Goal: Task Accomplishment & Management: Use online tool/utility

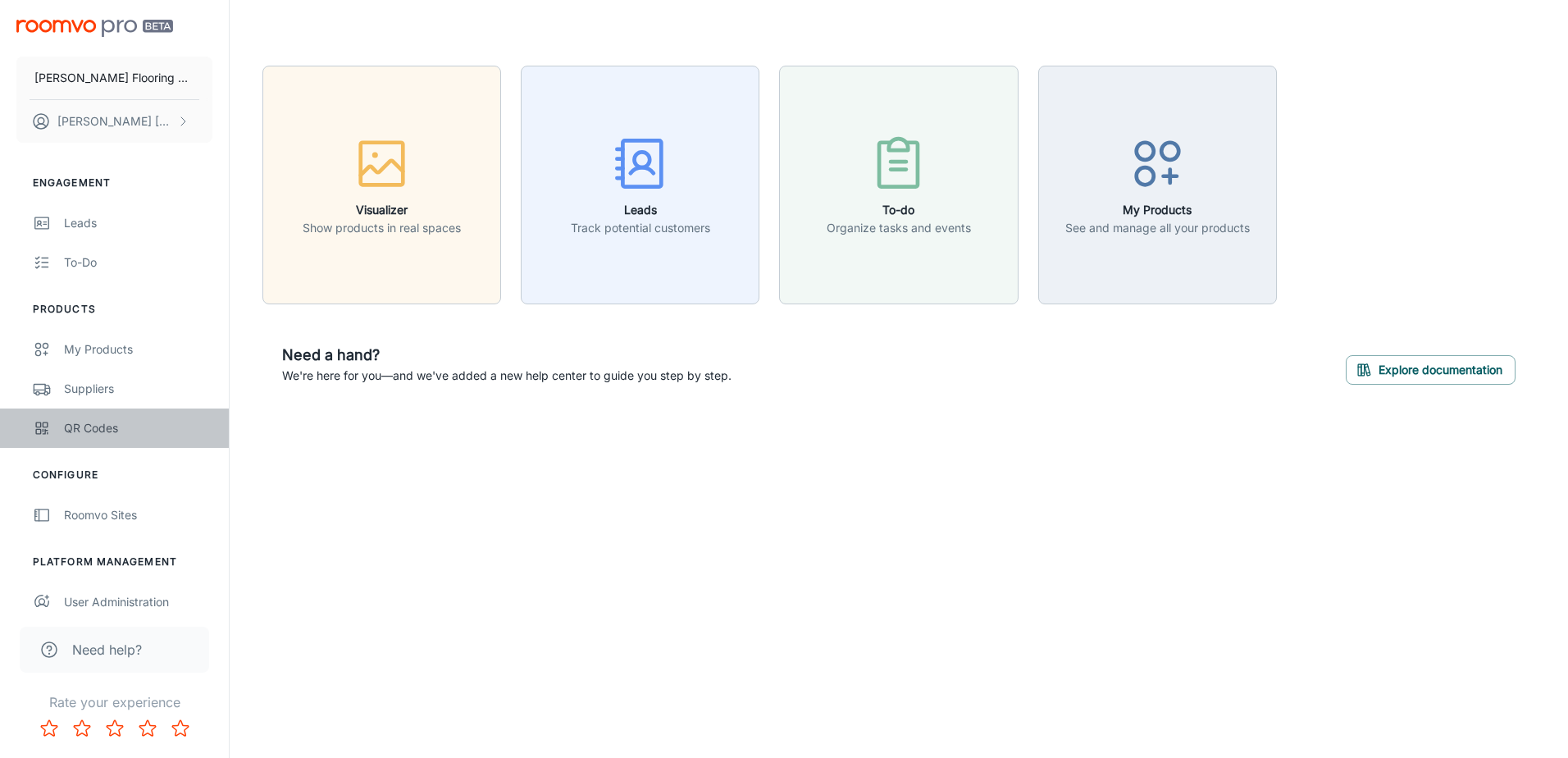
click at [59, 429] on link "QR Codes" at bounding box center [114, 429] width 228 height 40
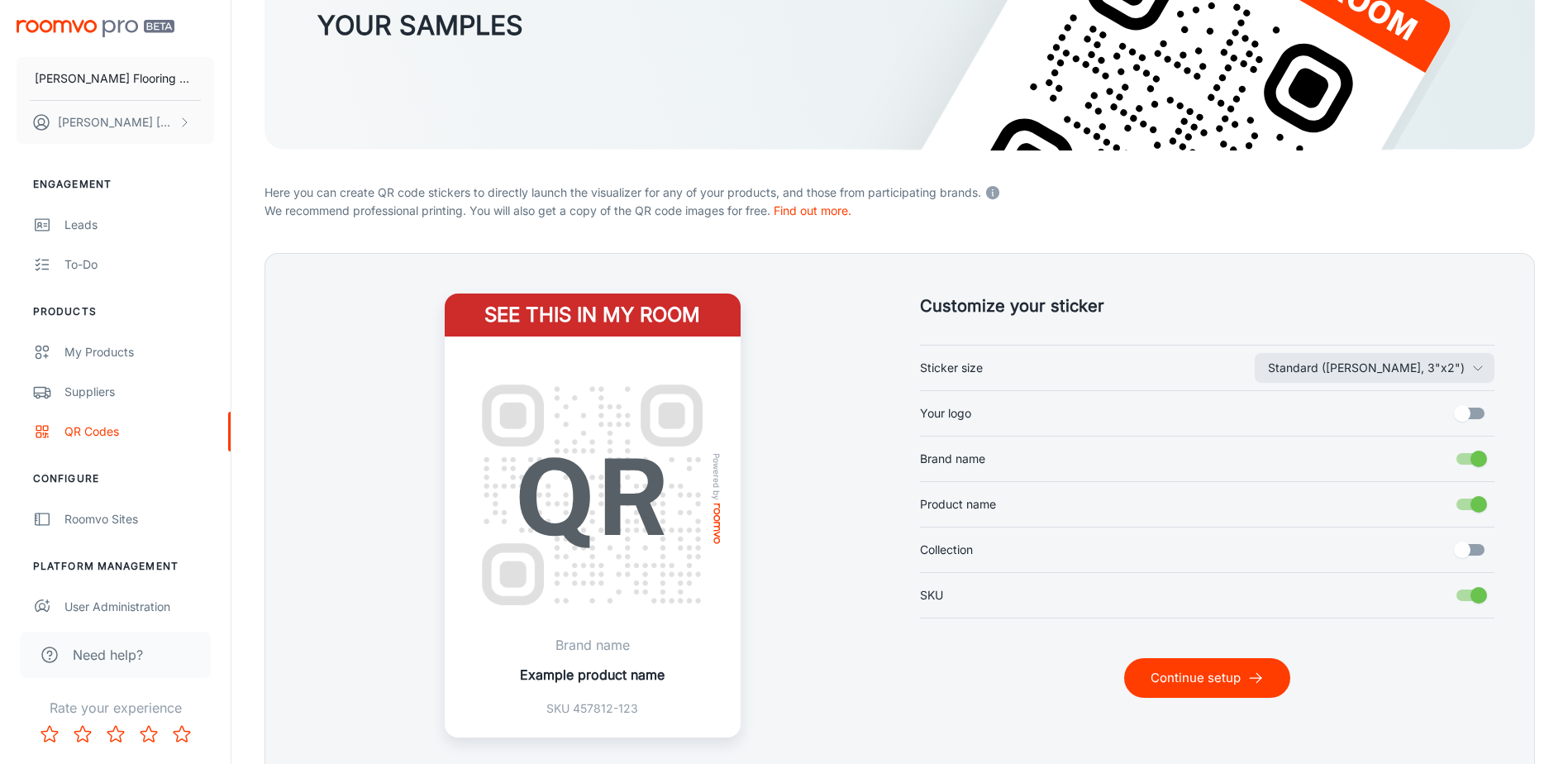
scroll to position [248, 0]
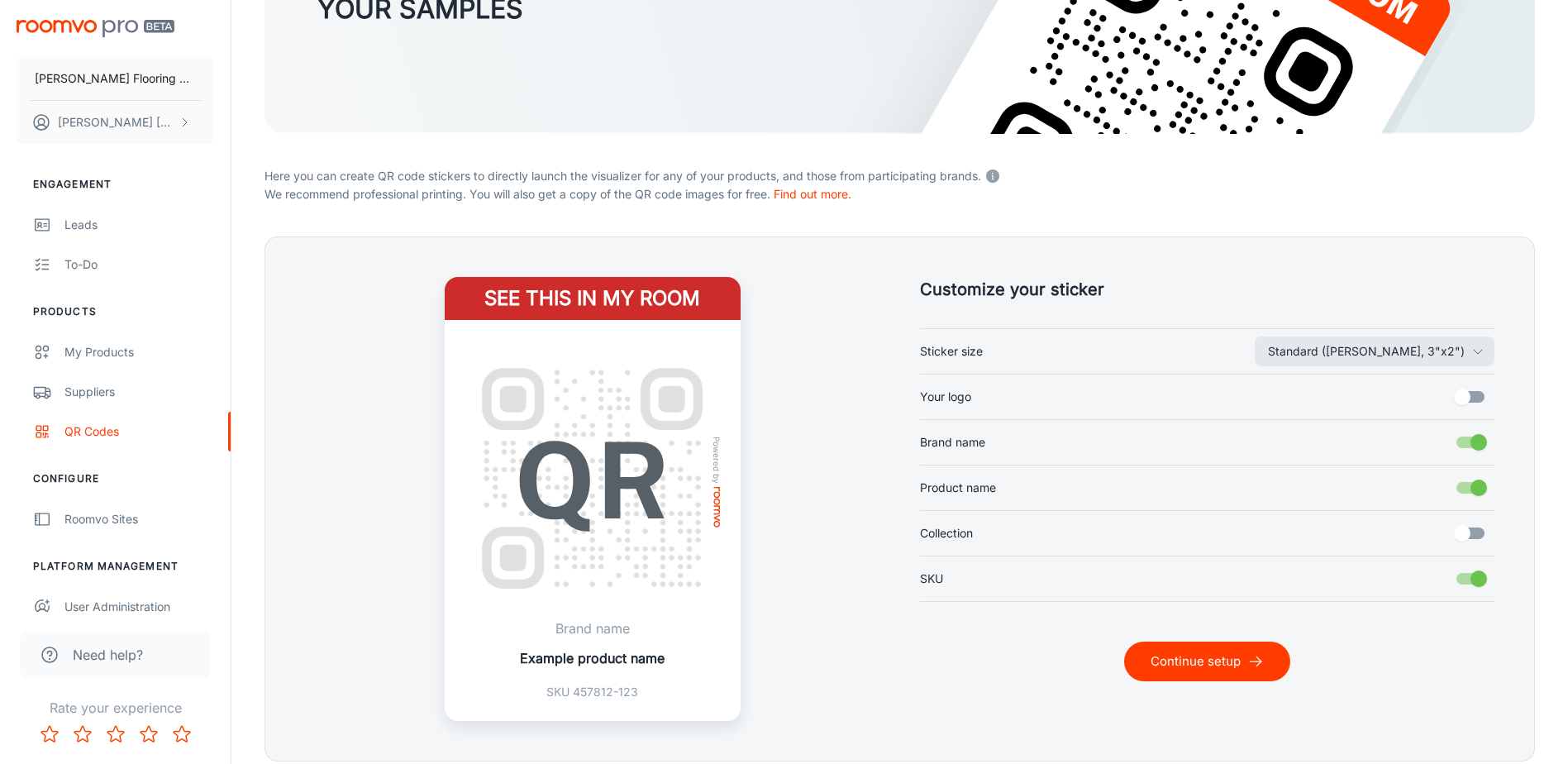
click at [1471, 396] on input "Your logo" at bounding box center [1462, 397] width 94 height 31
checkbox input "true"
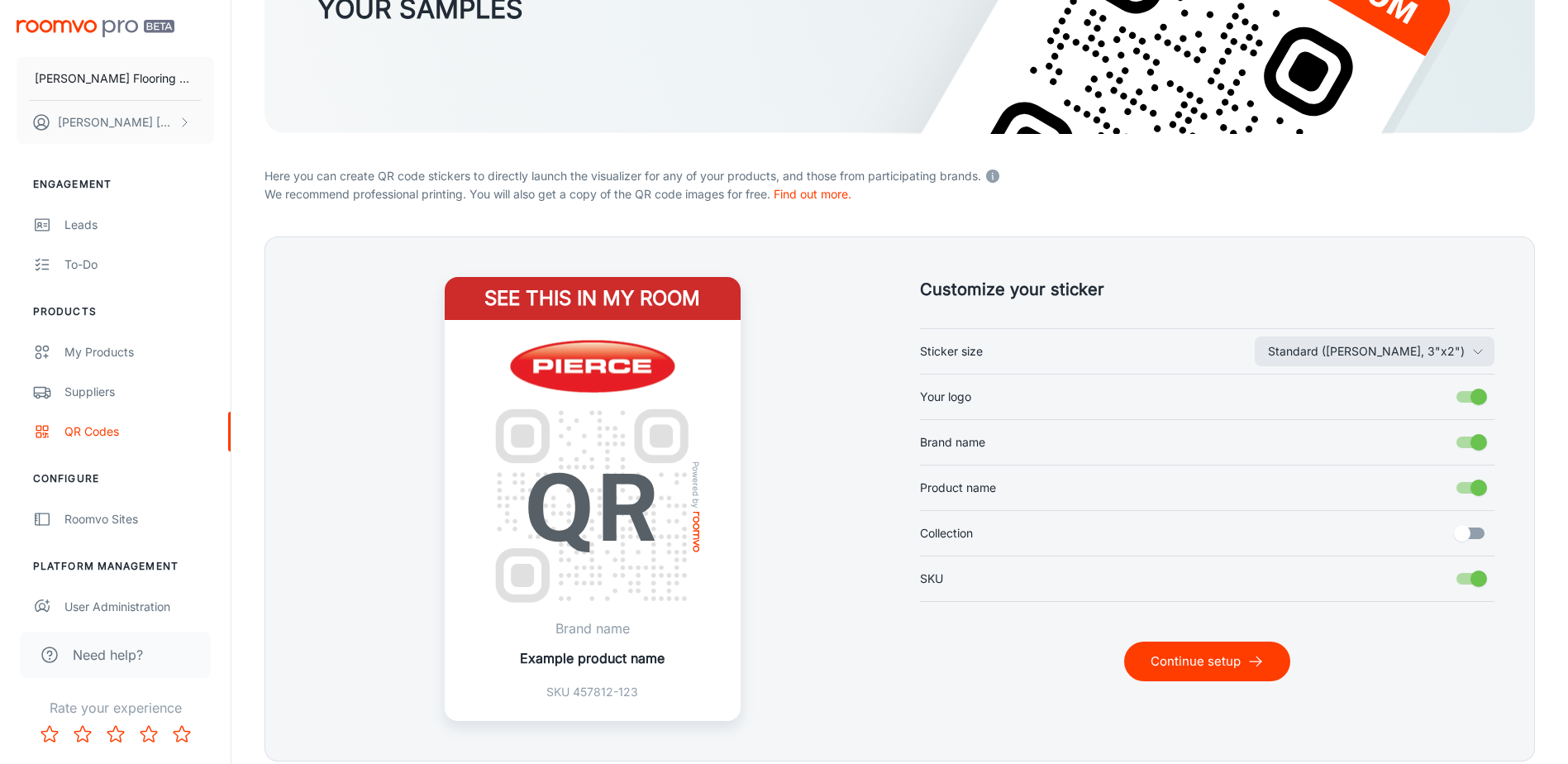
click at [1204, 657] on button "Continue setup" at bounding box center [1207, 661] width 166 height 40
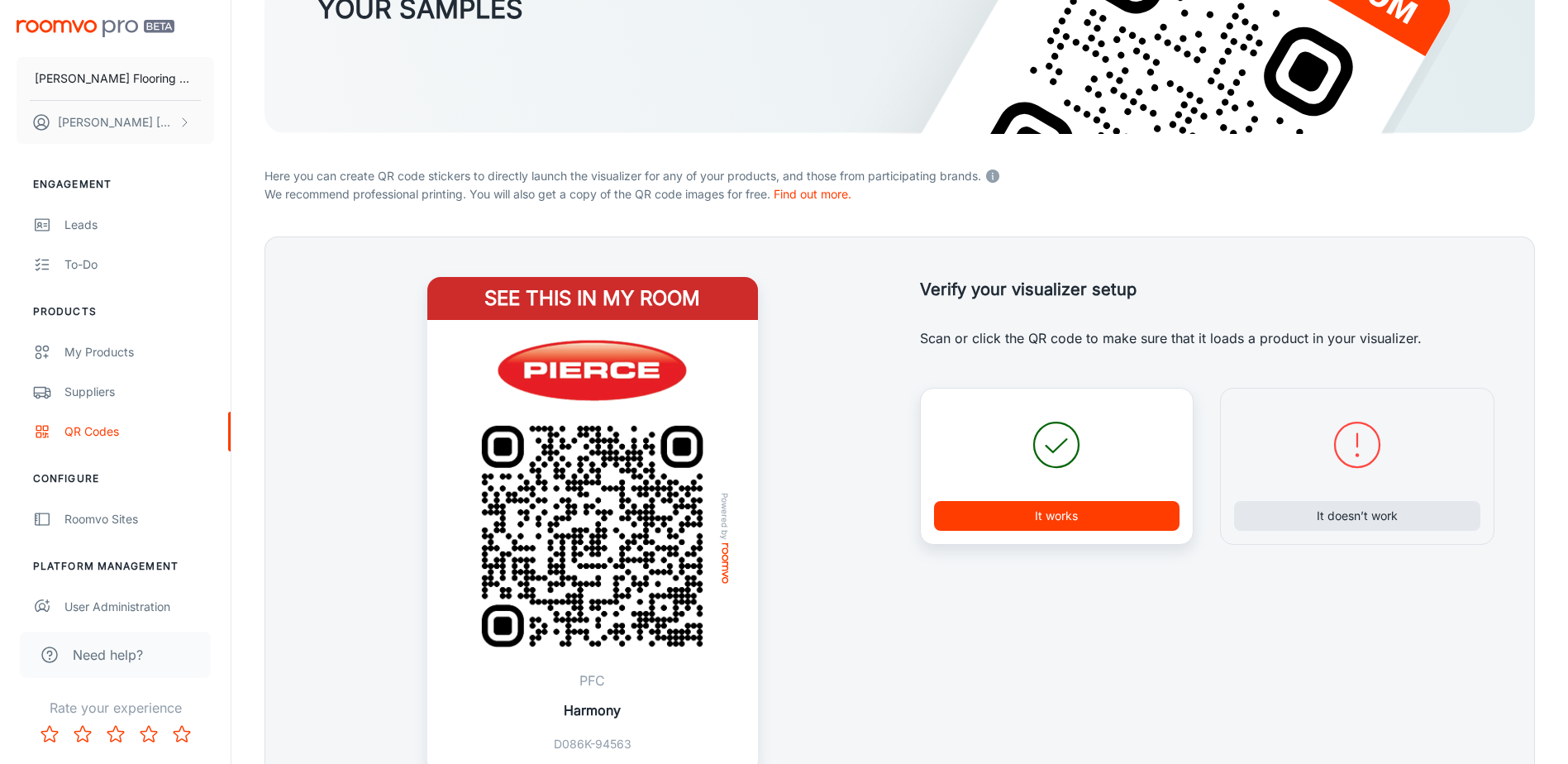
click at [1067, 509] on button "It works" at bounding box center [1057, 516] width 247 height 30
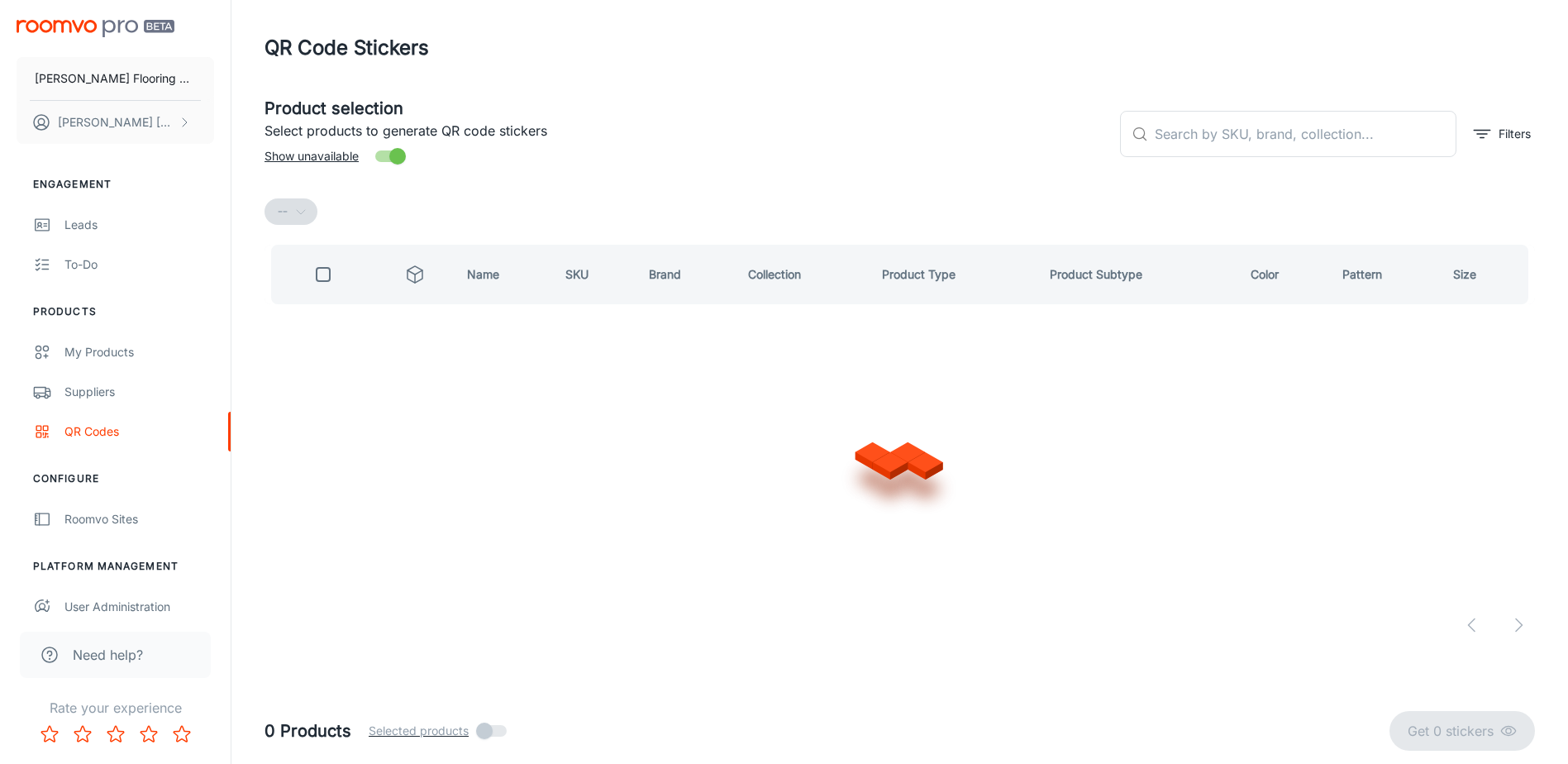
scroll to position [0, 0]
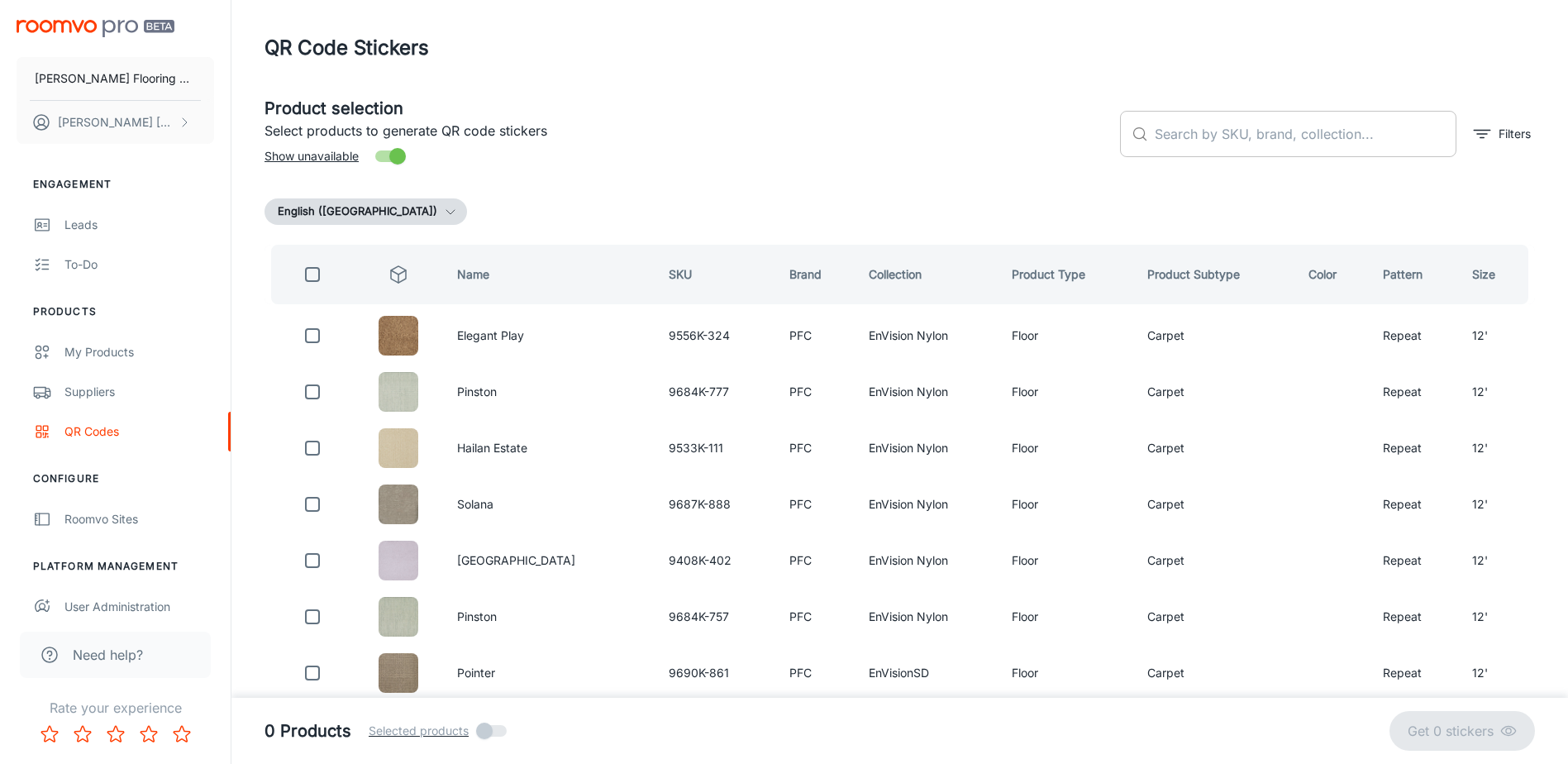
click at [1205, 129] on input "text" at bounding box center [1305, 134] width 301 height 46
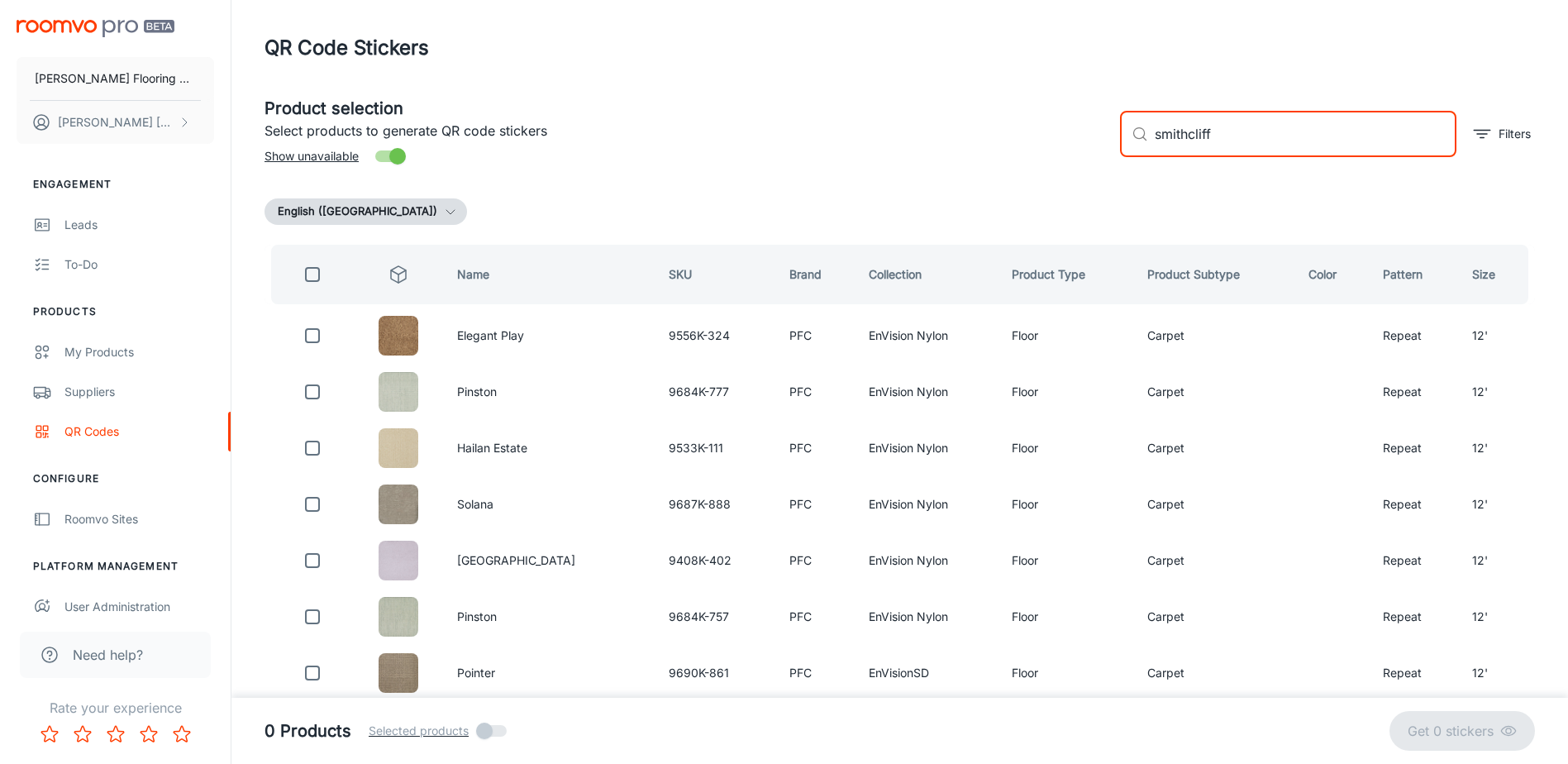
type input "smithcliffs"
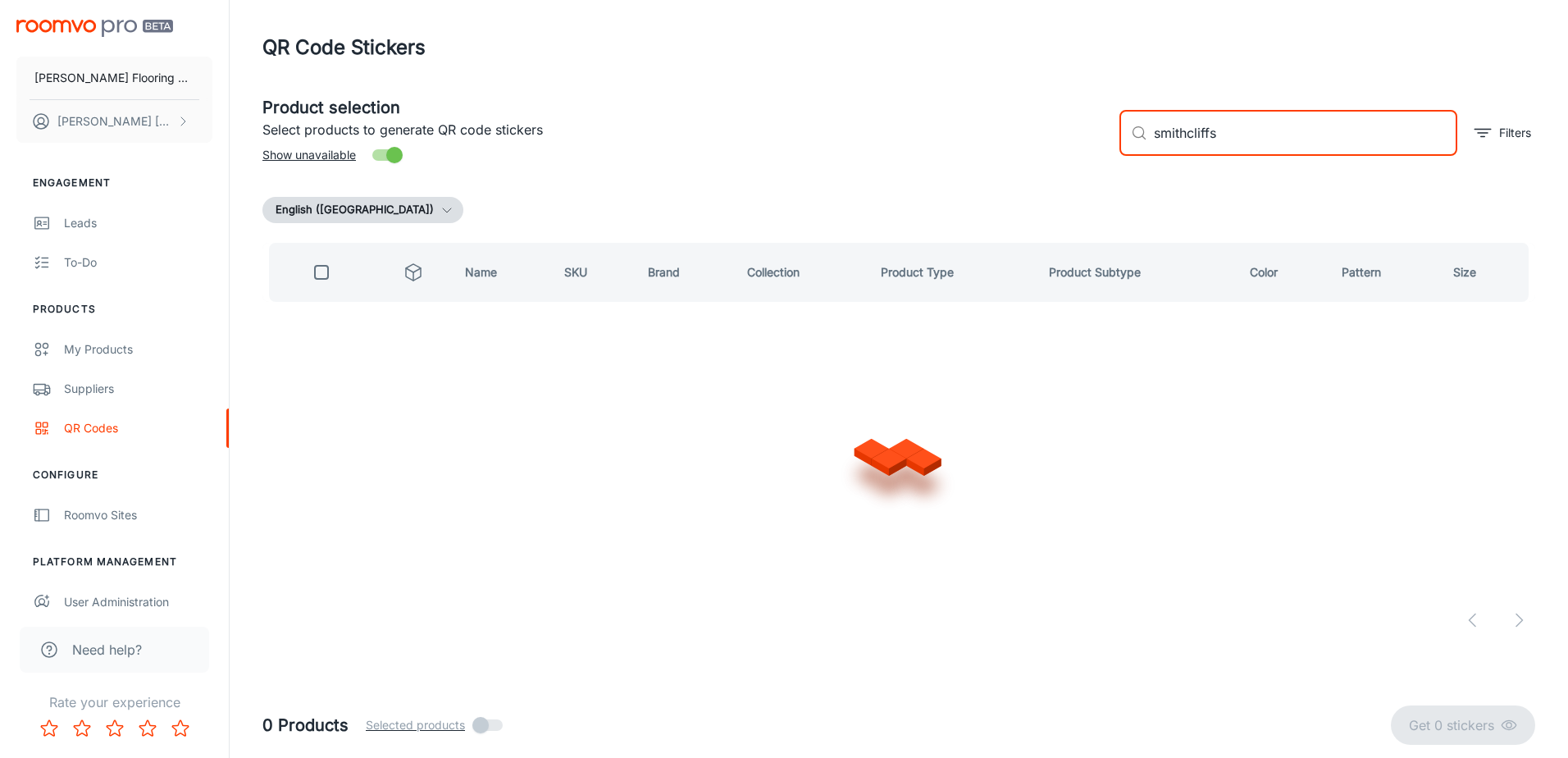
checkbox input "true"
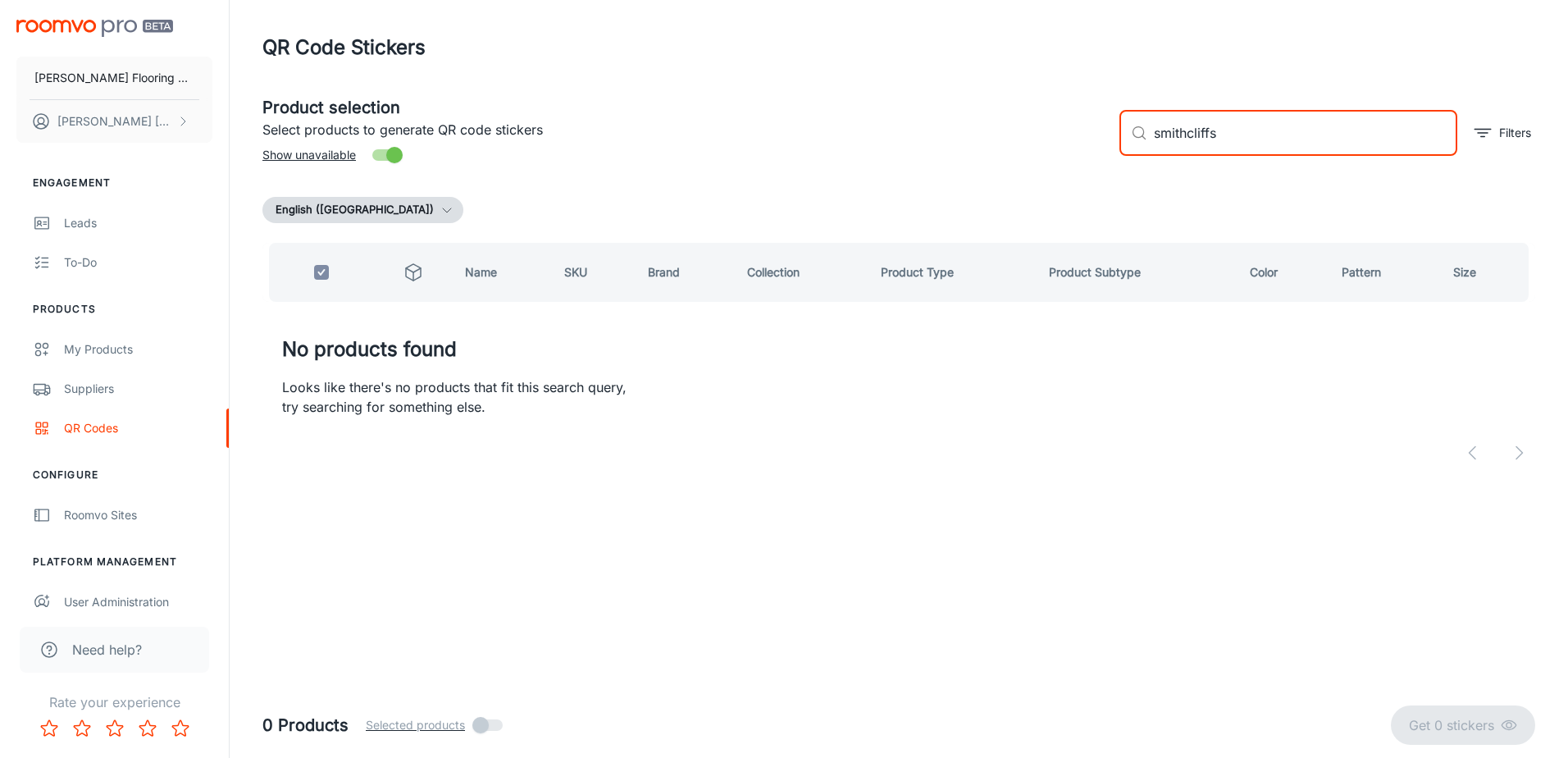
drag, startPoint x: 1184, startPoint y: 134, endPoint x: 1120, endPoint y: 143, distance: 64.6
click at [1133, 141] on div "​ smithcliffs ​" at bounding box center [1289, 133] width 338 height 46
checkbox input "false"
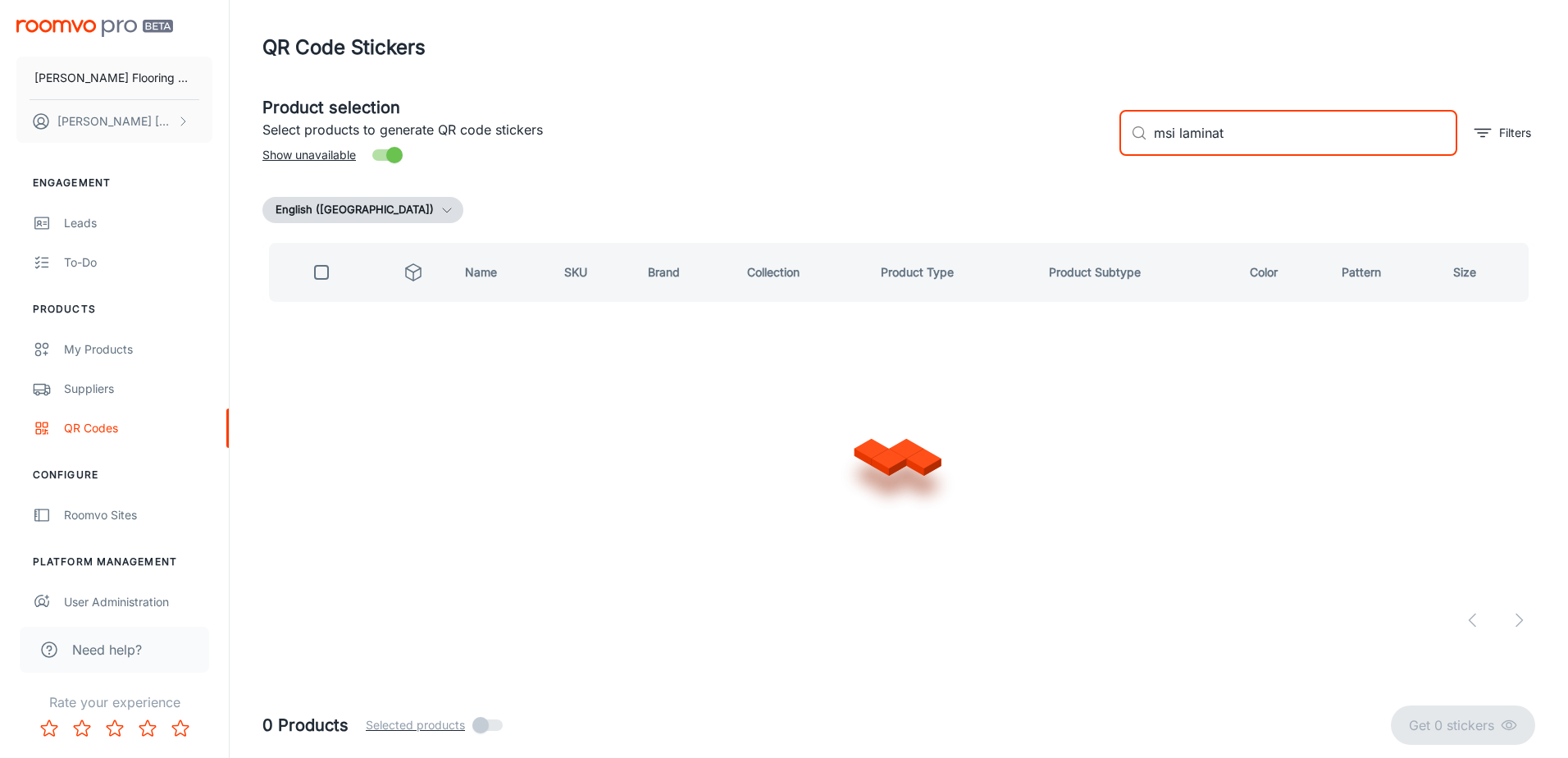
type input "msi laminate"
checkbox input "true"
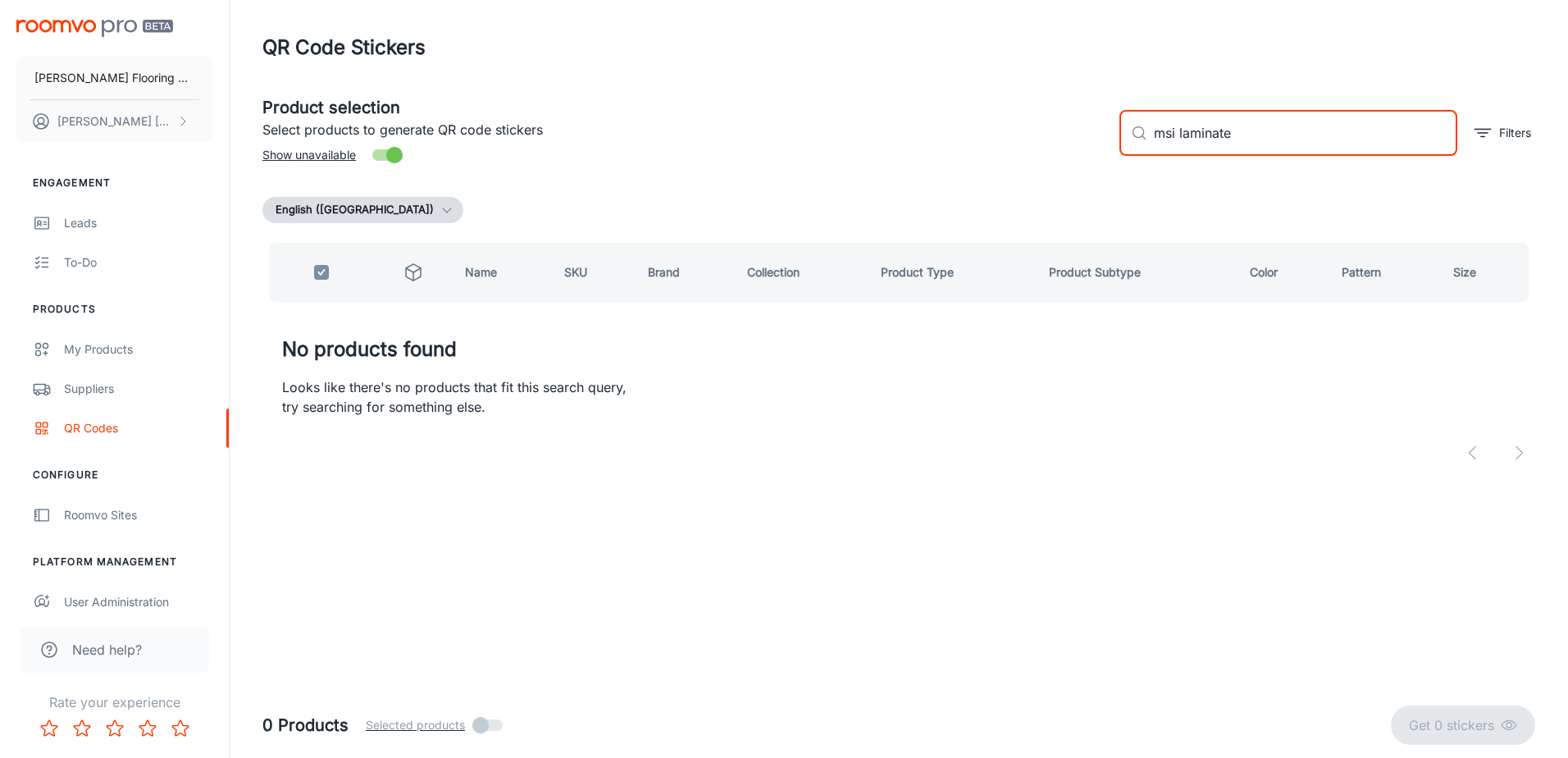
drag, startPoint x: 1253, startPoint y: 137, endPoint x: 1193, endPoint y: 143, distance: 60.3
click at [1193, 143] on input "msi laminate" at bounding box center [1306, 133] width 303 height 46
type input "msi"
checkbox input "false"
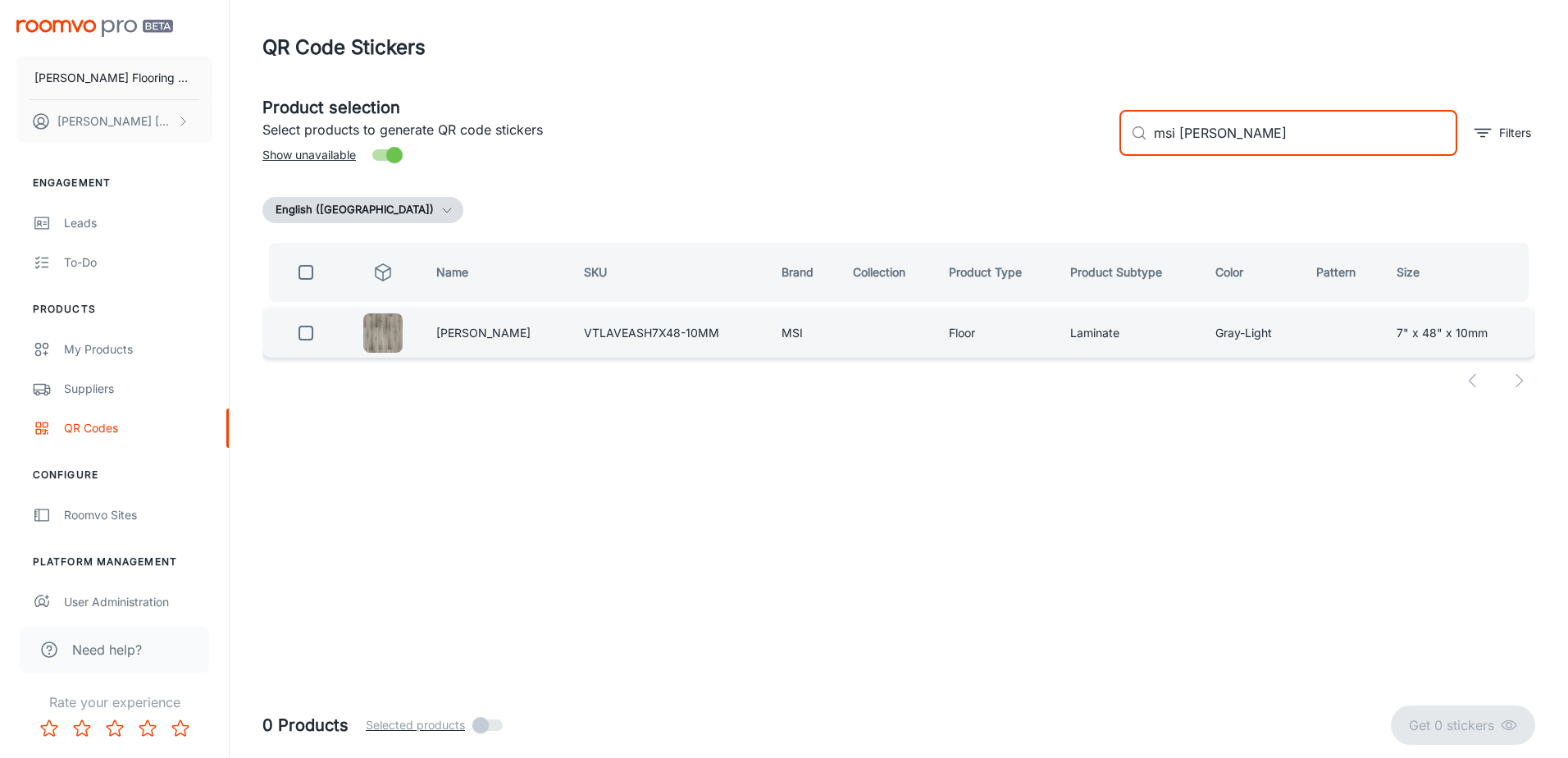
type input "msi [PERSON_NAME]"
click at [309, 332] on input "checkbox" at bounding box center [306, 333] width 33 height 33
checkbox input "true"
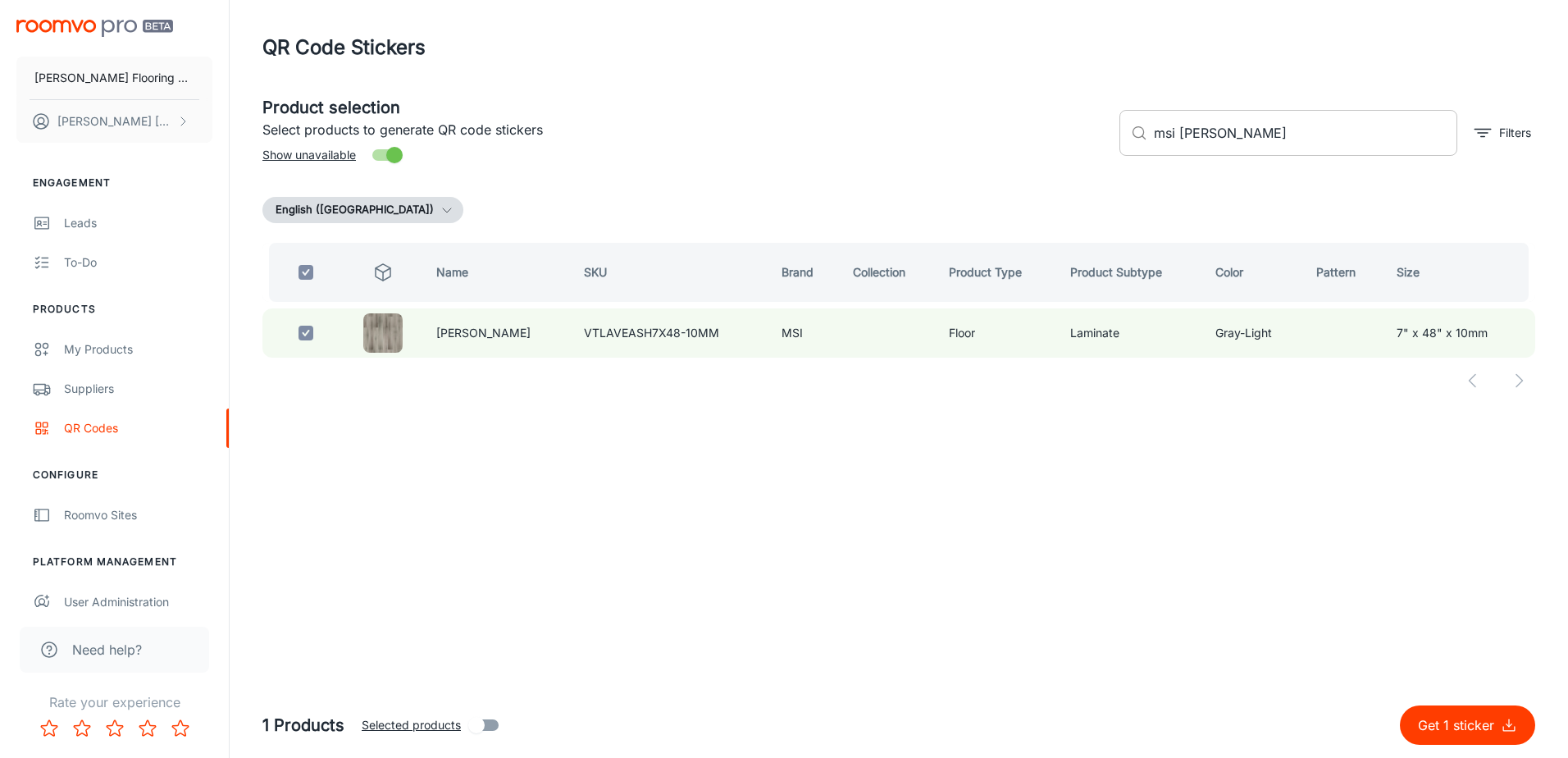
click at [1259, 137] on input "msi [PERSON_NAME]" at bounding box center [1306, 133] width 303 height 46
type input "msi b"
checkbox input "false"
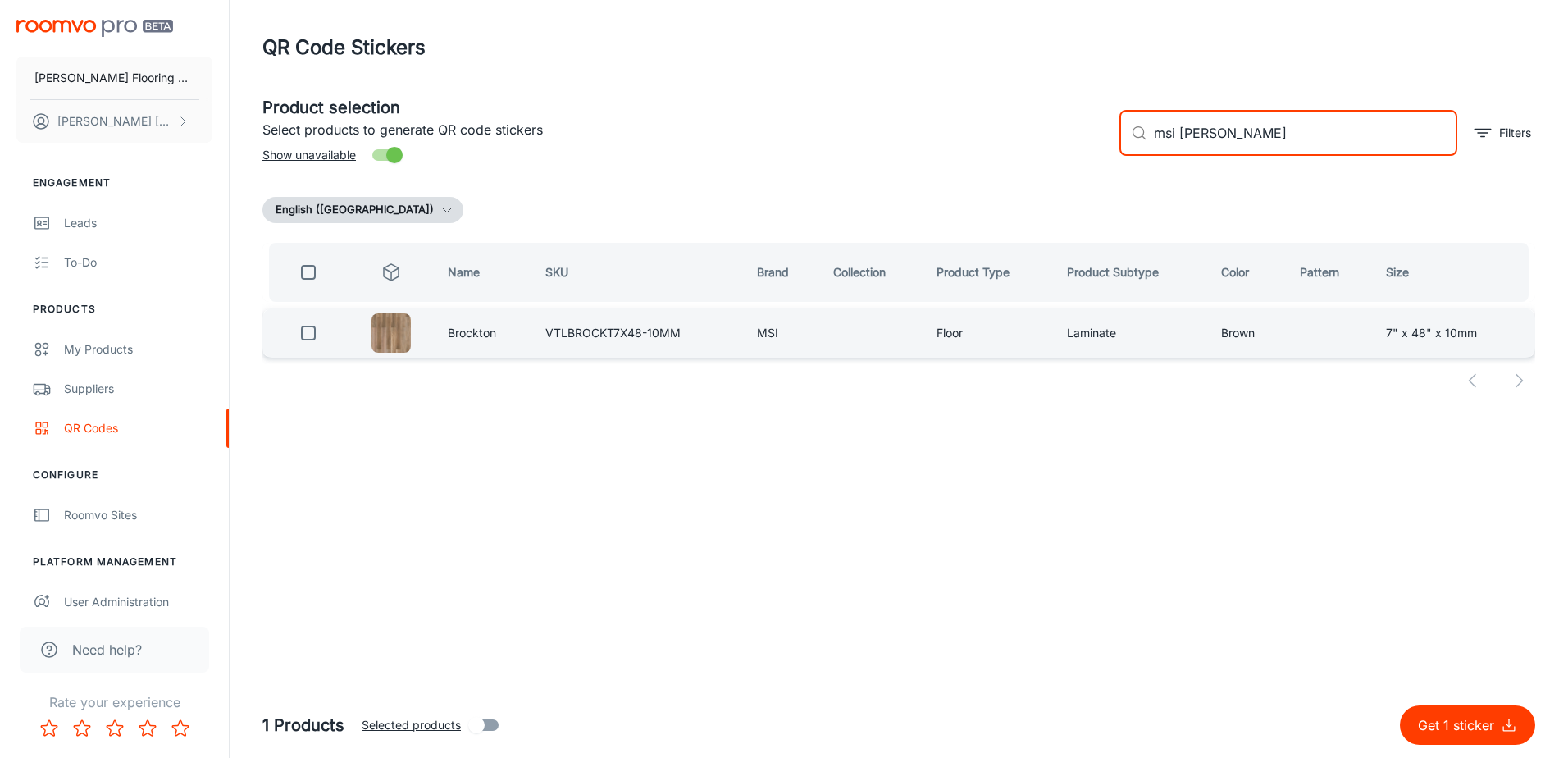
type input "msi [PERSON_NAME]"
click at [309, 333] on input "checkbox" at bounding box center [309, 333] width 33 height 33
checkbox input "true"
drag, startPoint x: 1201, startPoint y: 149, endPoint x: 1177, endPoint y: 159, distance: 26.0
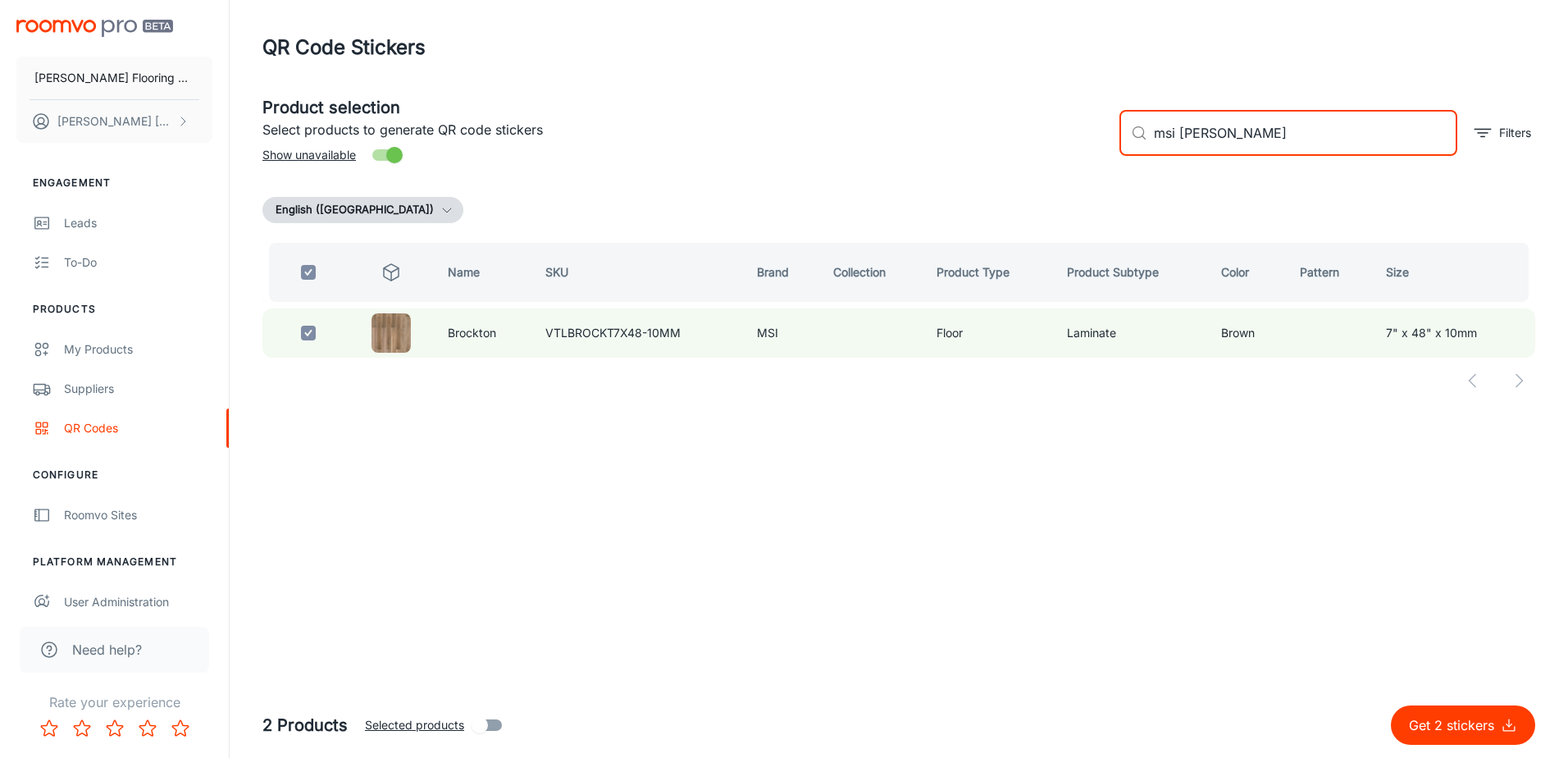
click at [1178, 158] on div "​ msi [PERSON_NAME] ​ Filters" at bounding box center [1321, 126] width 429 height 89
type input "msi delray"
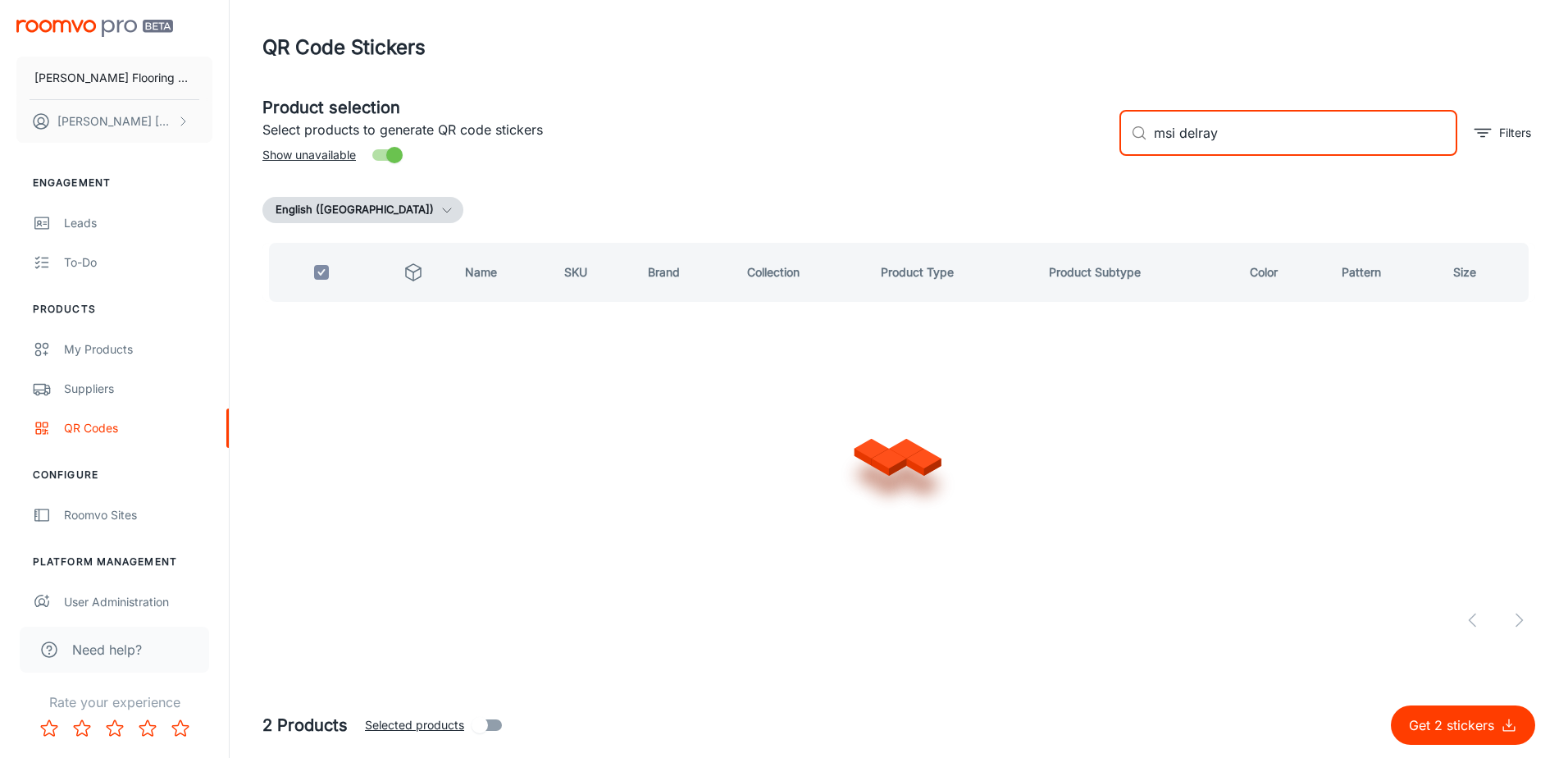
checkbox input "false"
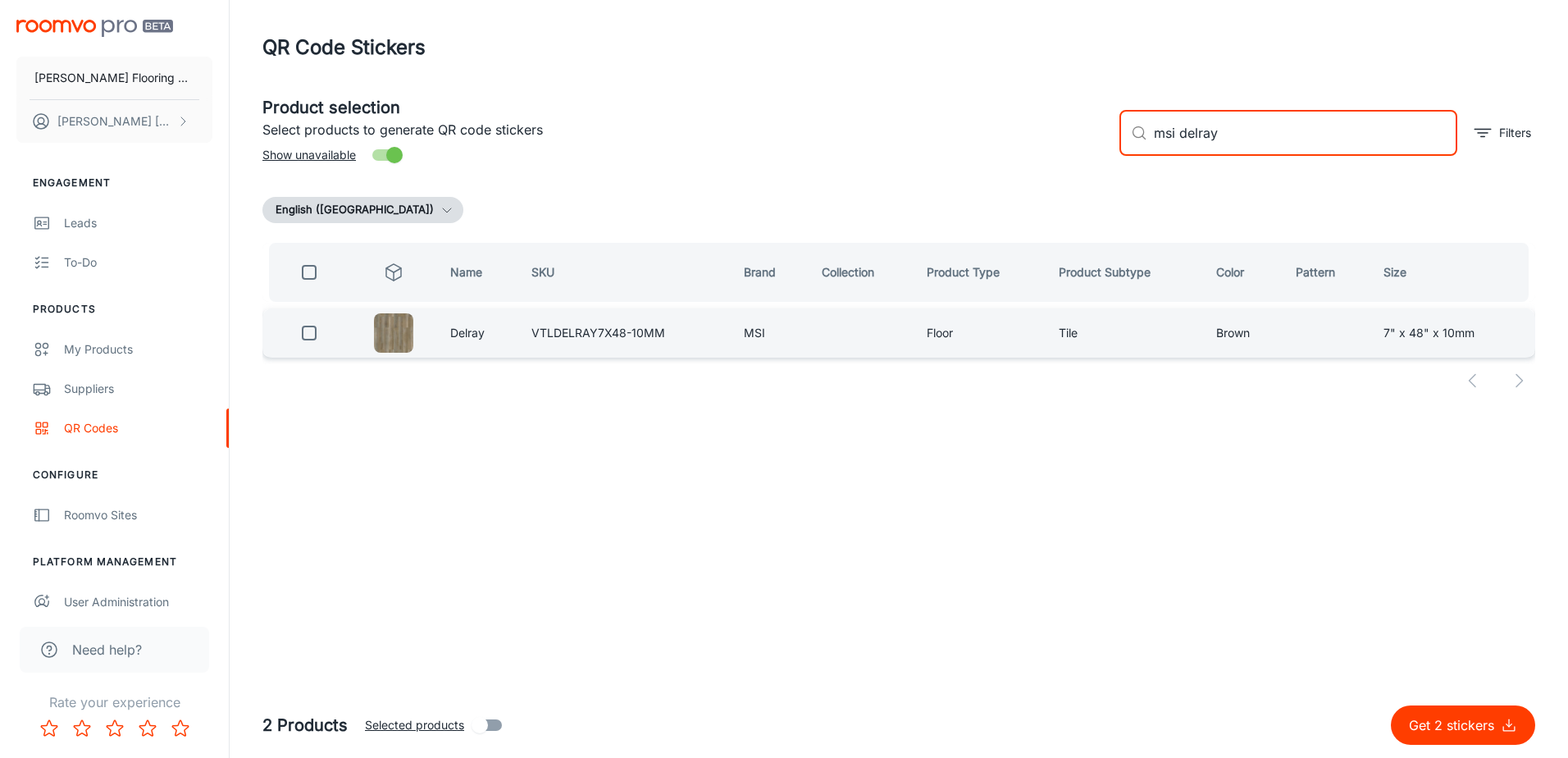
type input "msi delray"
click at [312, 332] on input "checkbox" at bounding box center [309, 333] width 33 height 33
checkbox input "true"
drag, startPoint x: 1229, startPoint y: 128, endPoint x: 1189, endPoint y: 137, distance: 41.0
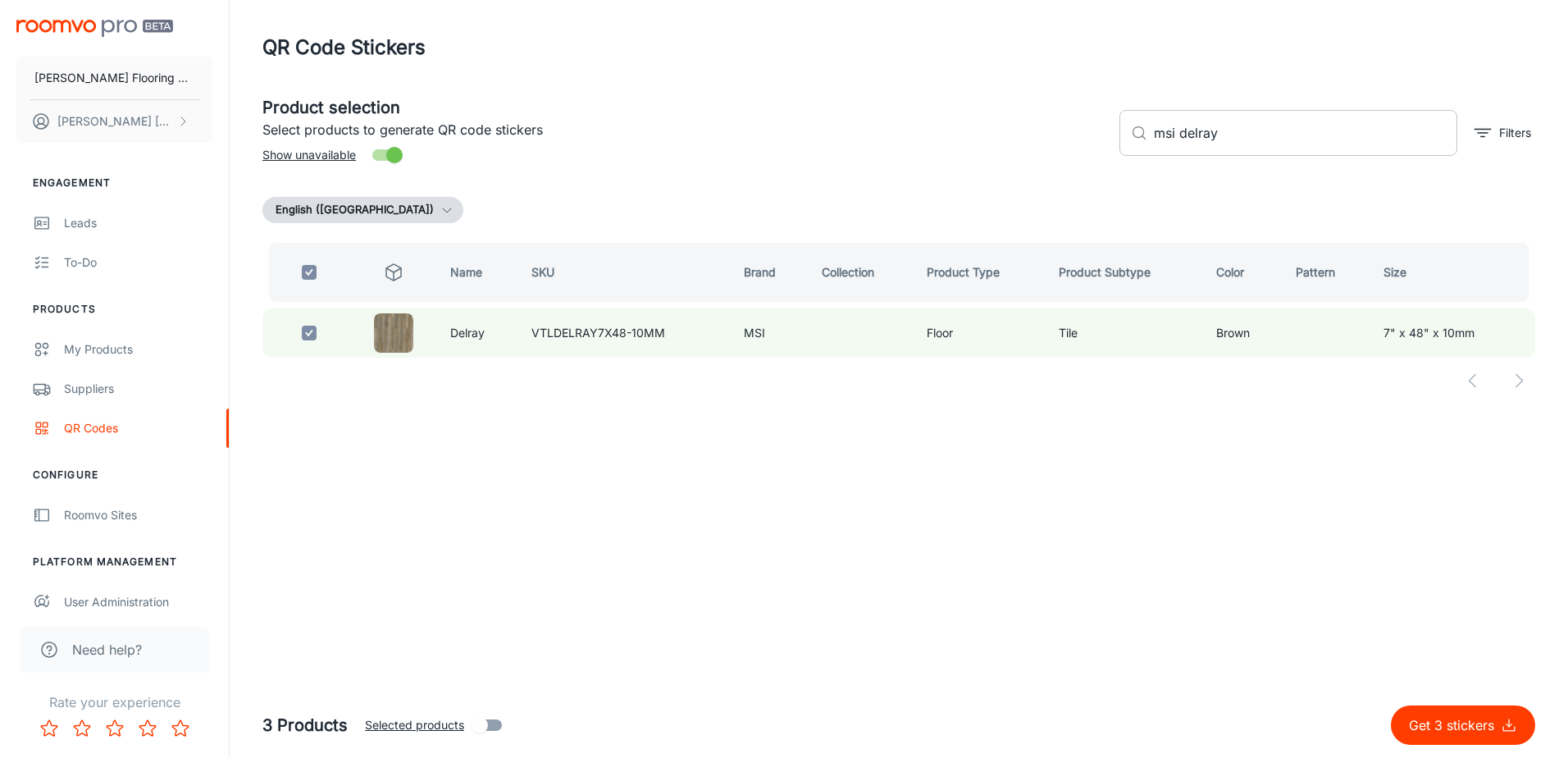
click at [1190, 137] on input "msi delray" at bounding box center [1306, 133] width 303 height 46
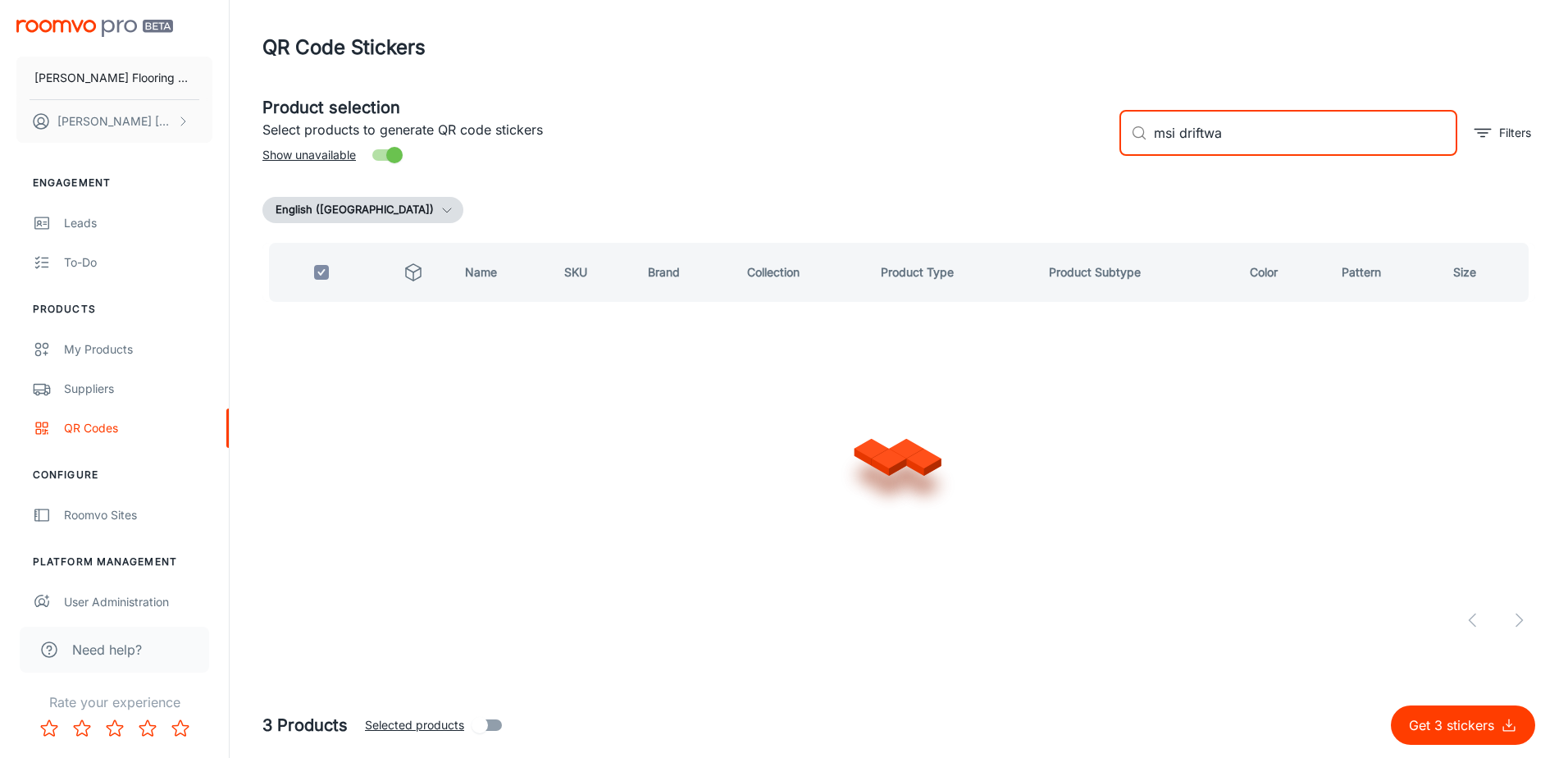
type input "msi driftway"
checkbox input "false"
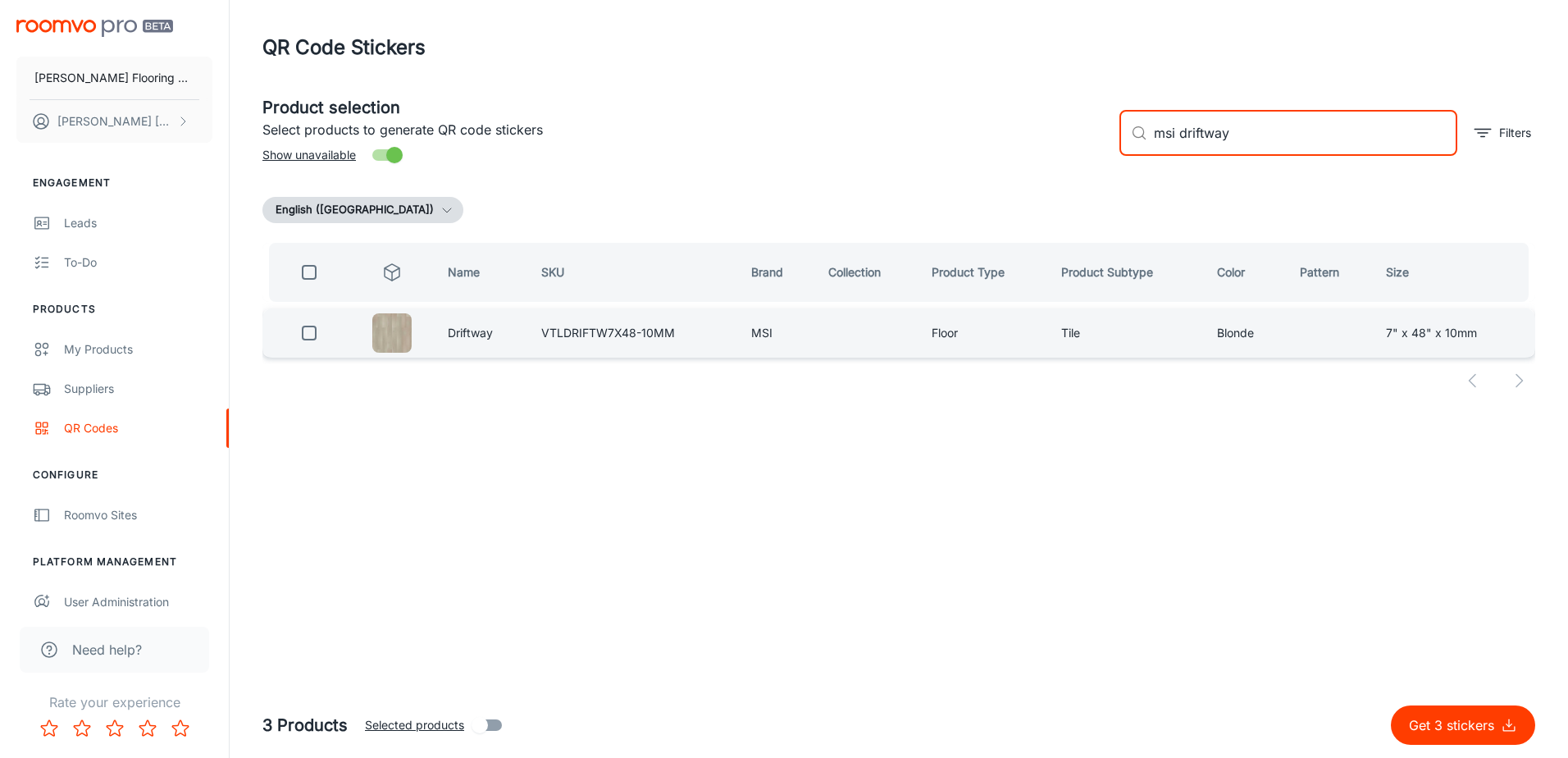
type input "msi driftway"
click at [321, 335] on input "checkbox" at bounding box center [309, 333] width 33 height 33
checkbox input "true"
drag, startPoint x: 1216, startPoint y: 141, endPoint x: 1172, endPoint y: 152, distance: 45.4
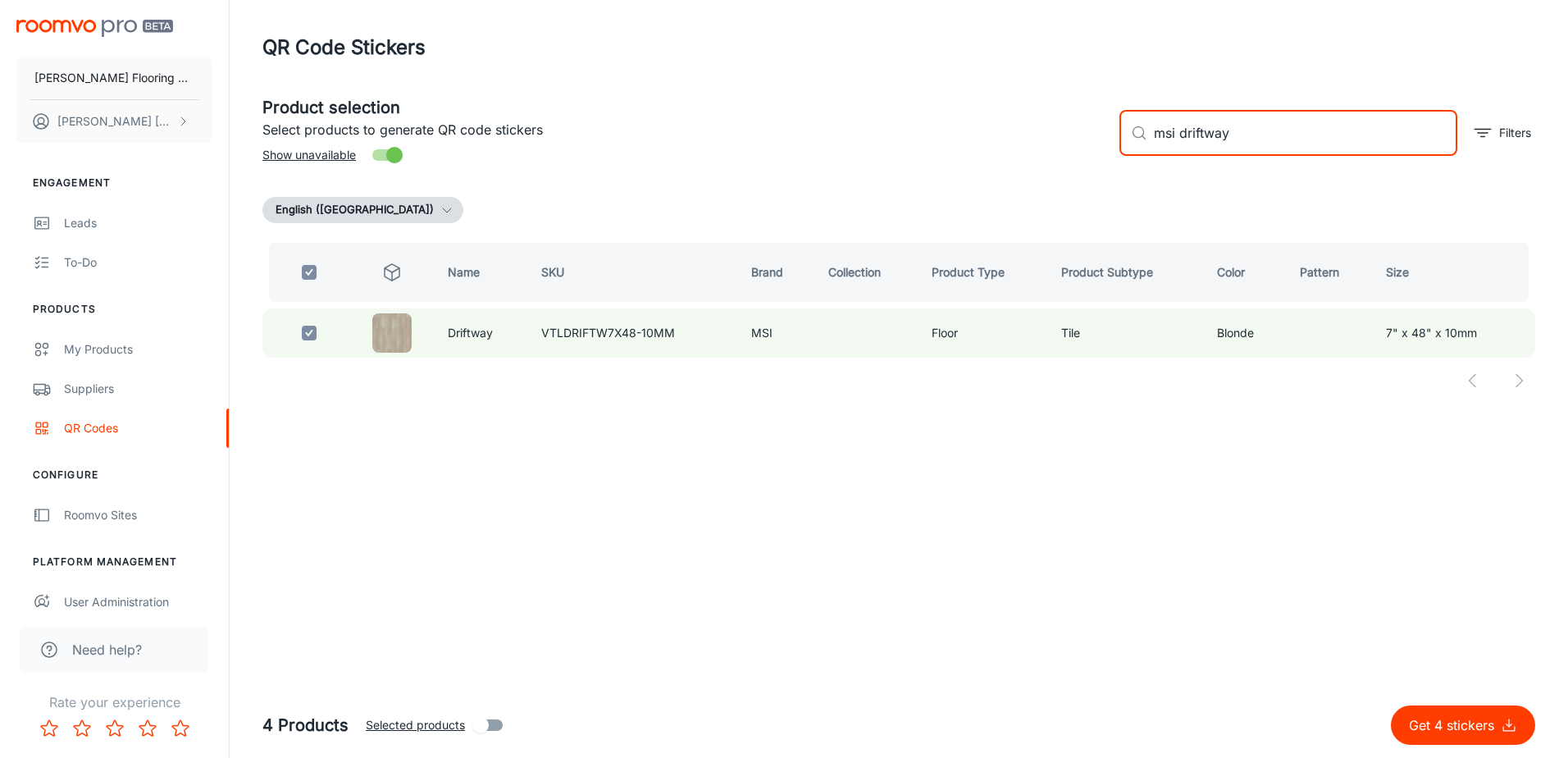
click at [1174, 150] on input "msi driftway" at bounding box center [1306, 133] width 303 height 46
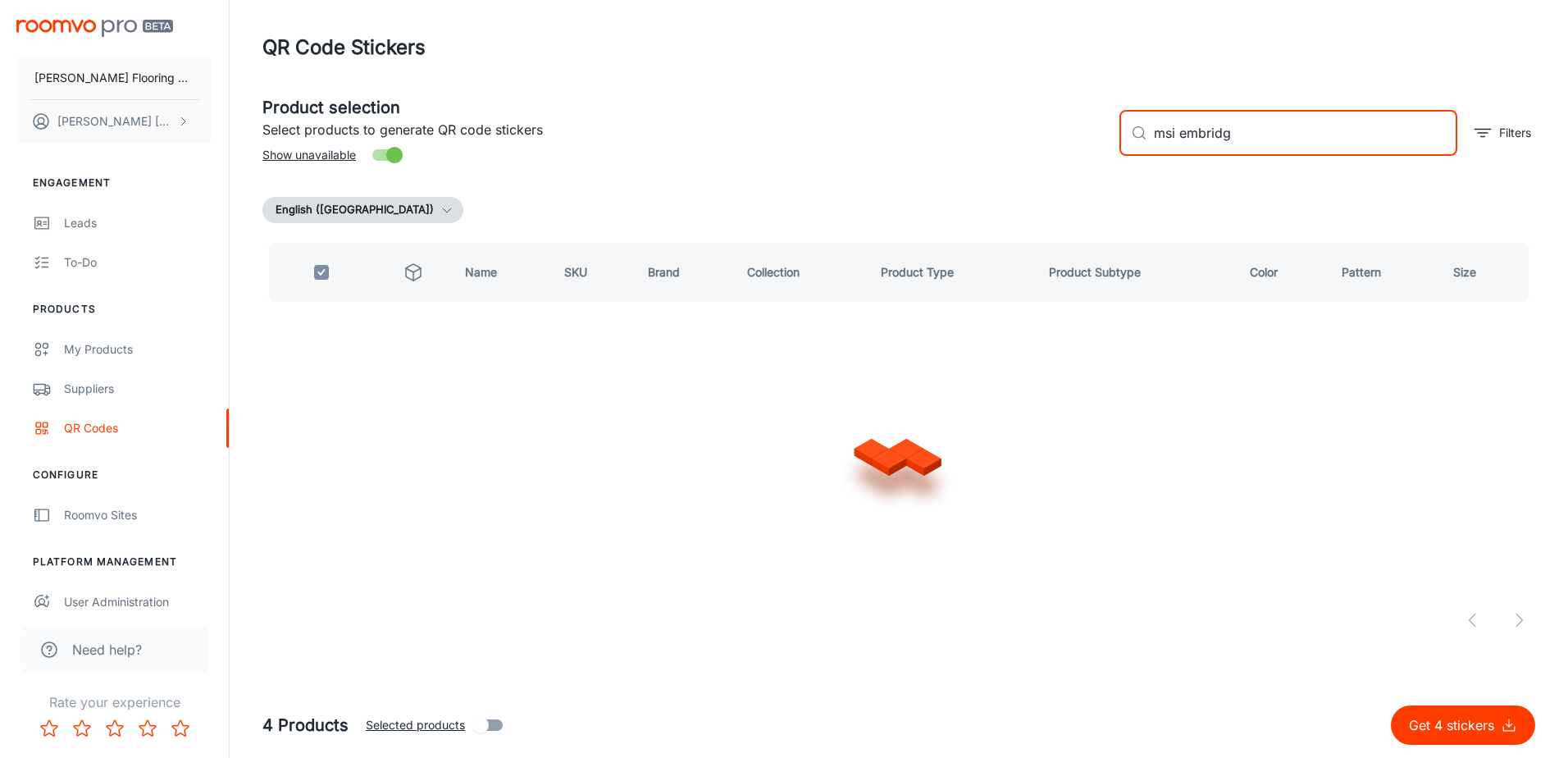
type input "msi embridge"
checkbox input "false"
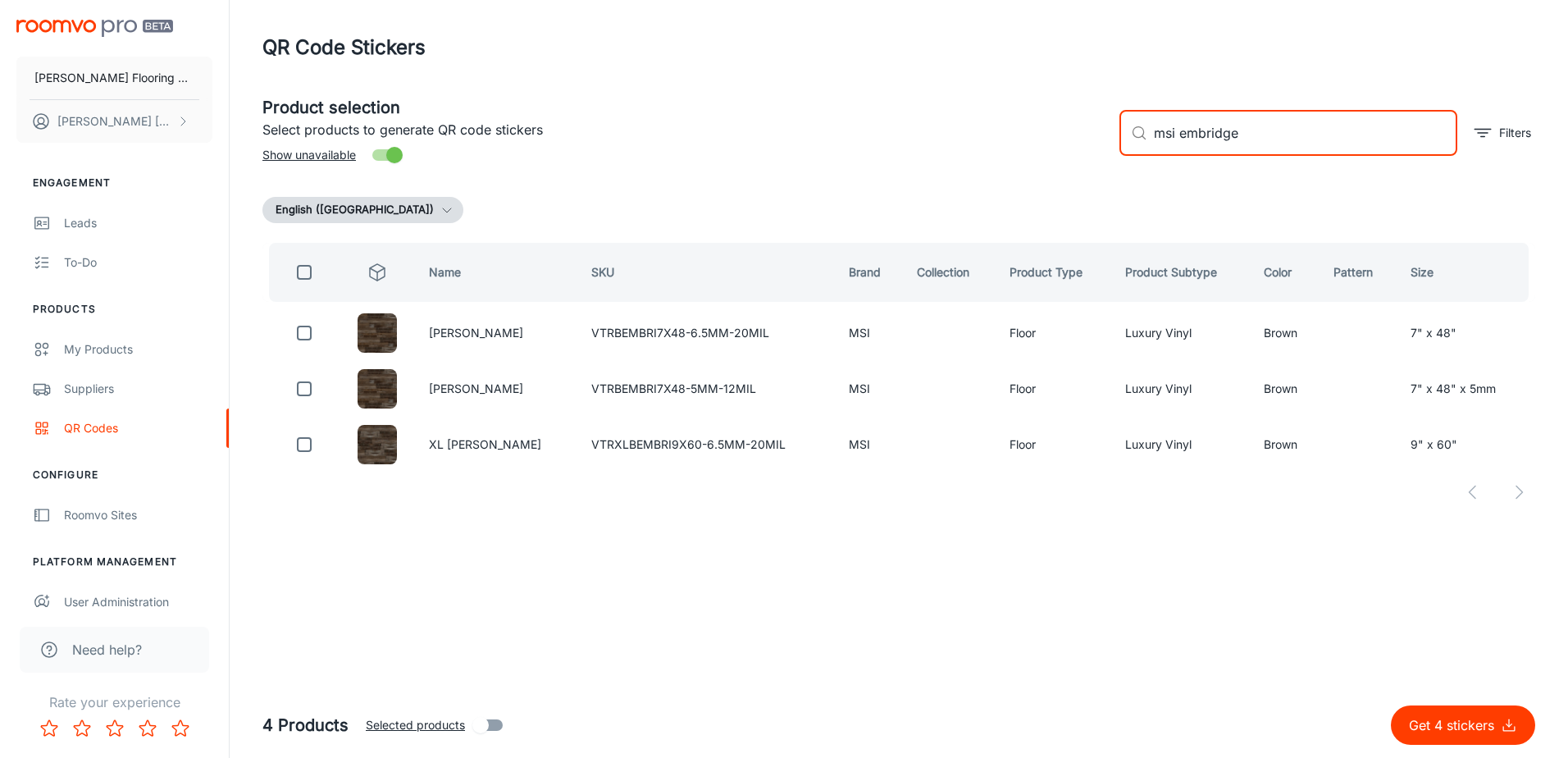
type input "msi embridge"
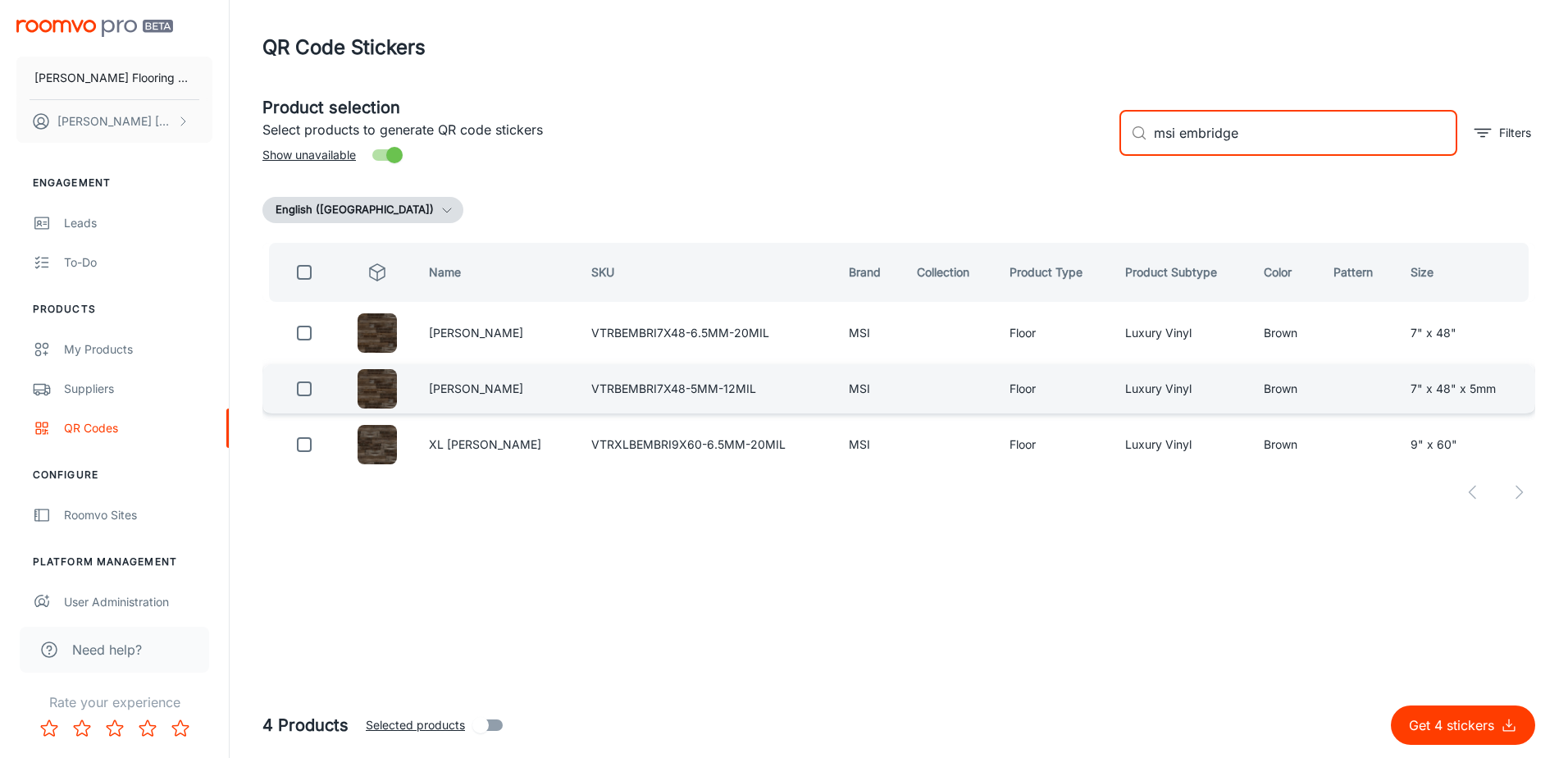
click at [298, 385] on input "checkbox" at bounding box center [304, 389] width 33 height 33
checkbox input "true"
drag, startPoint x: 1244, startPoint y: 136, endPoint x: 1186, endPoint y: 139, distance: 58.1
click at [1186, 139] on input "msi embridge" at bounding box center [1306, 133] width 303 height 46
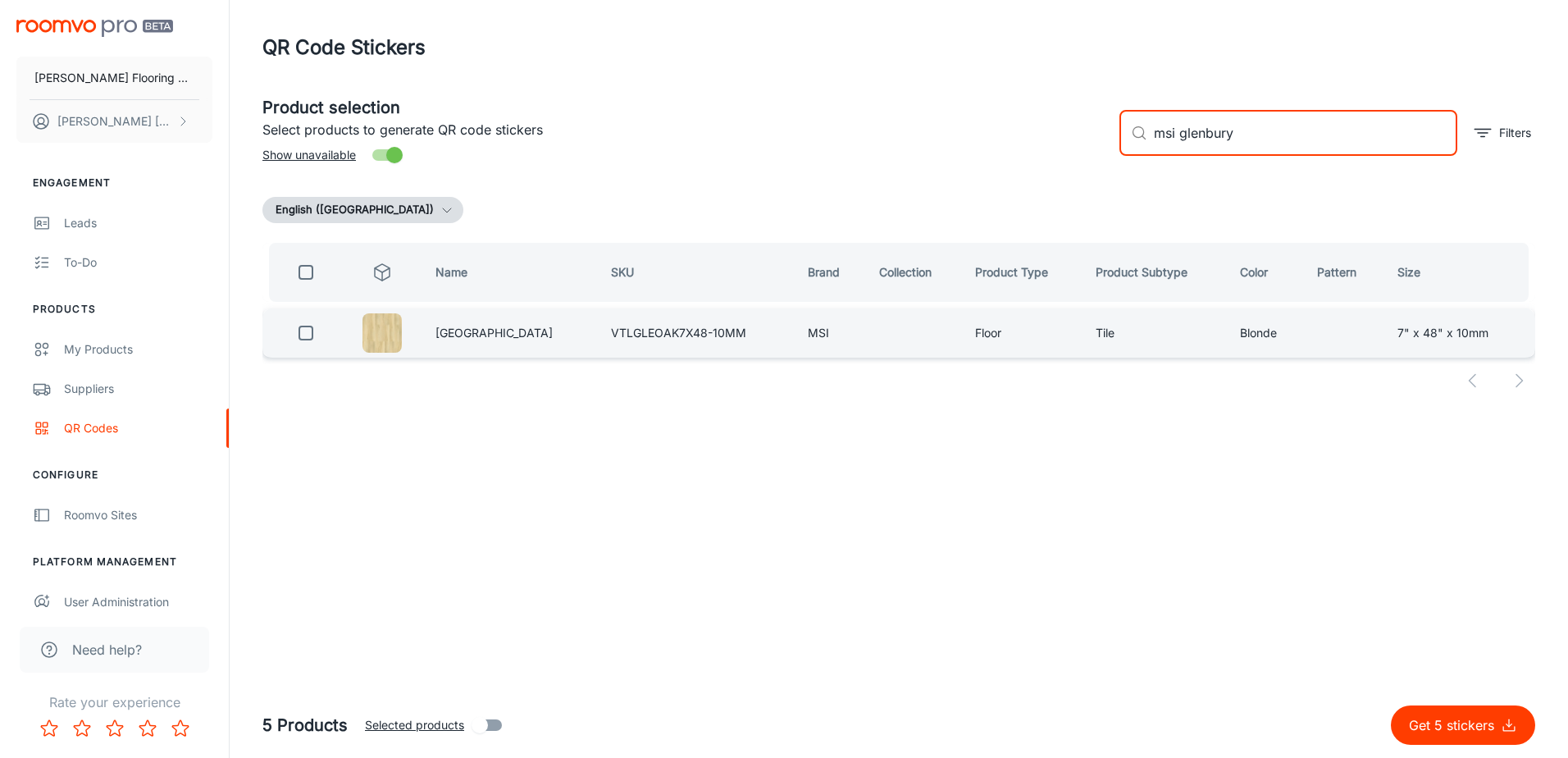
type input "msi glenbury"
click at [312, 341] on input "checkbox" at bounding box center [306, 333] width 33 height 33
checkbox input "true"
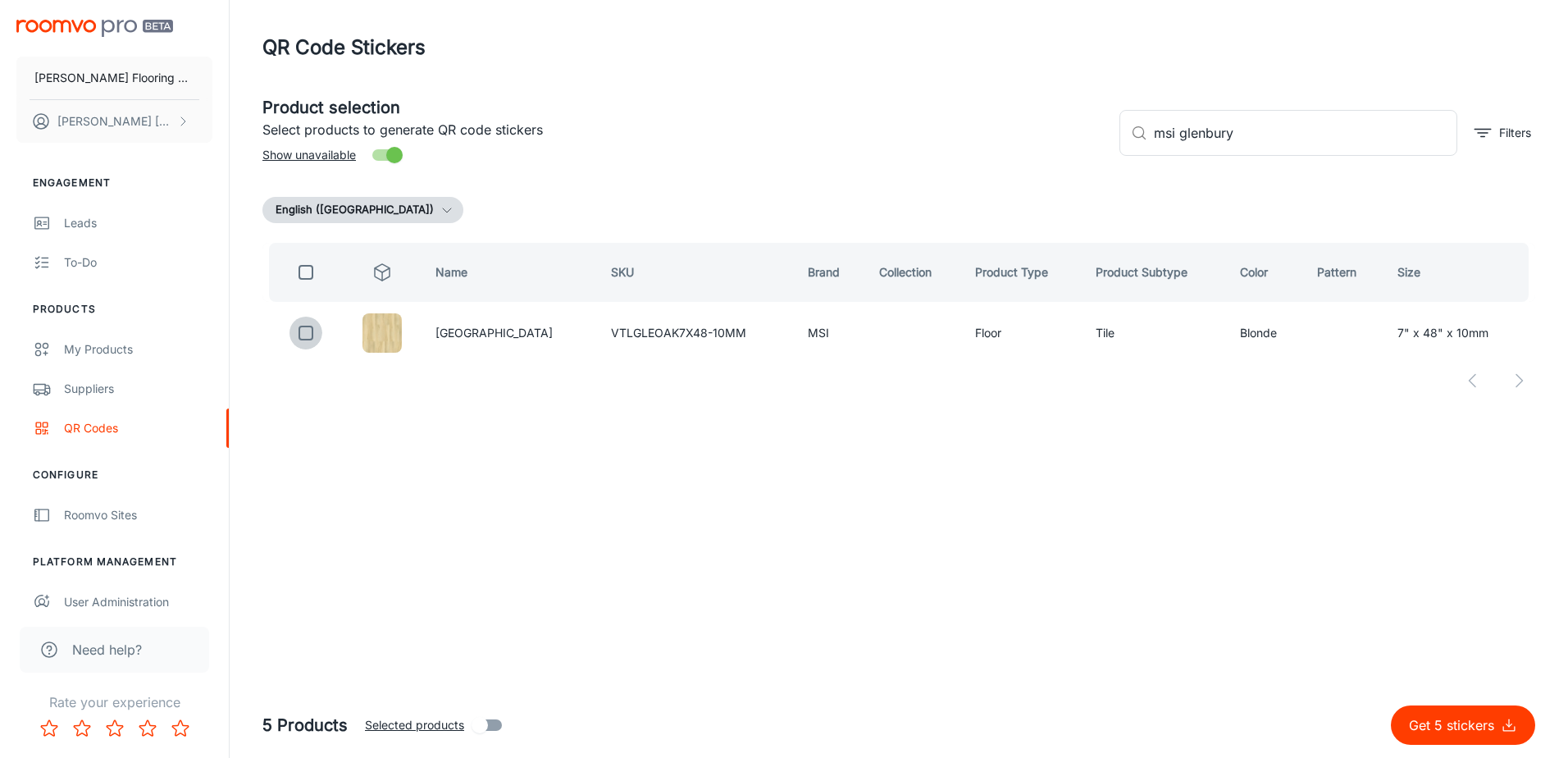
checkbox input "true"
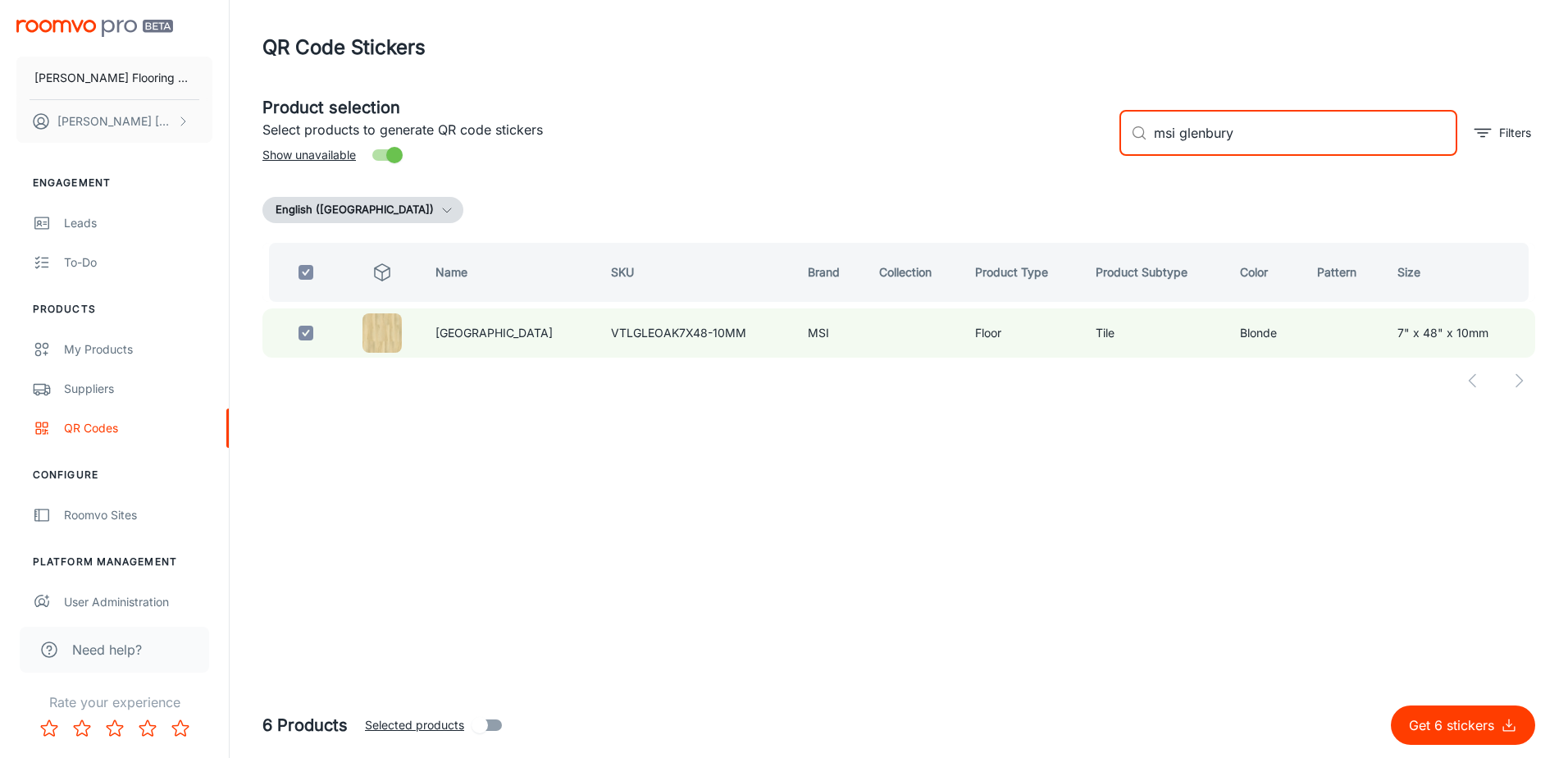
drag, startPoint x: 1237, startPoint y: 134, endPoint x: 1192, endPoint y: 135, distance: 45.0
click at [1192, 135] on input "msi glenbury" at bounding box center [1306, 133] width 303 height 46
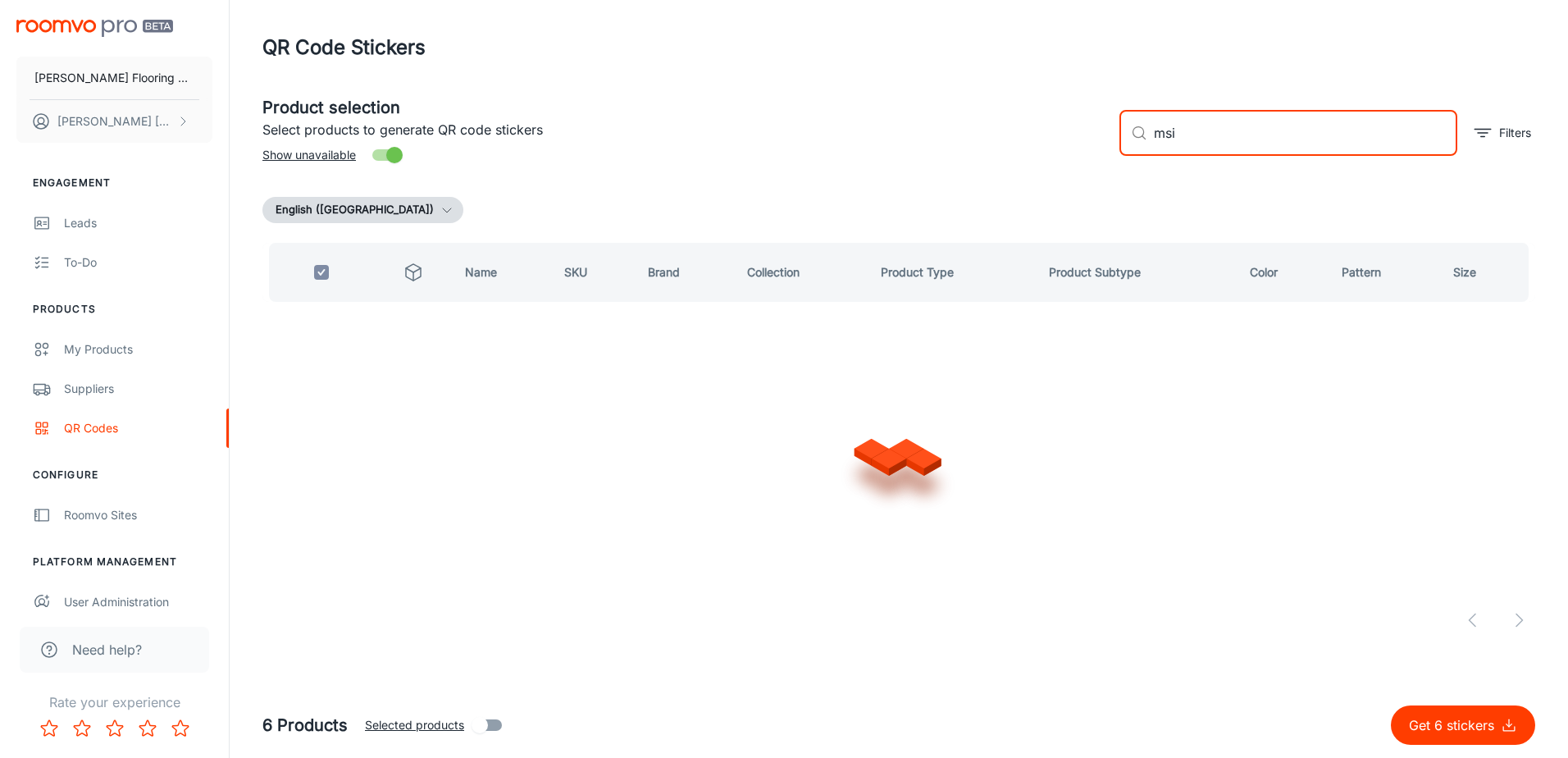
type input "msi h"
checkbox input "false"
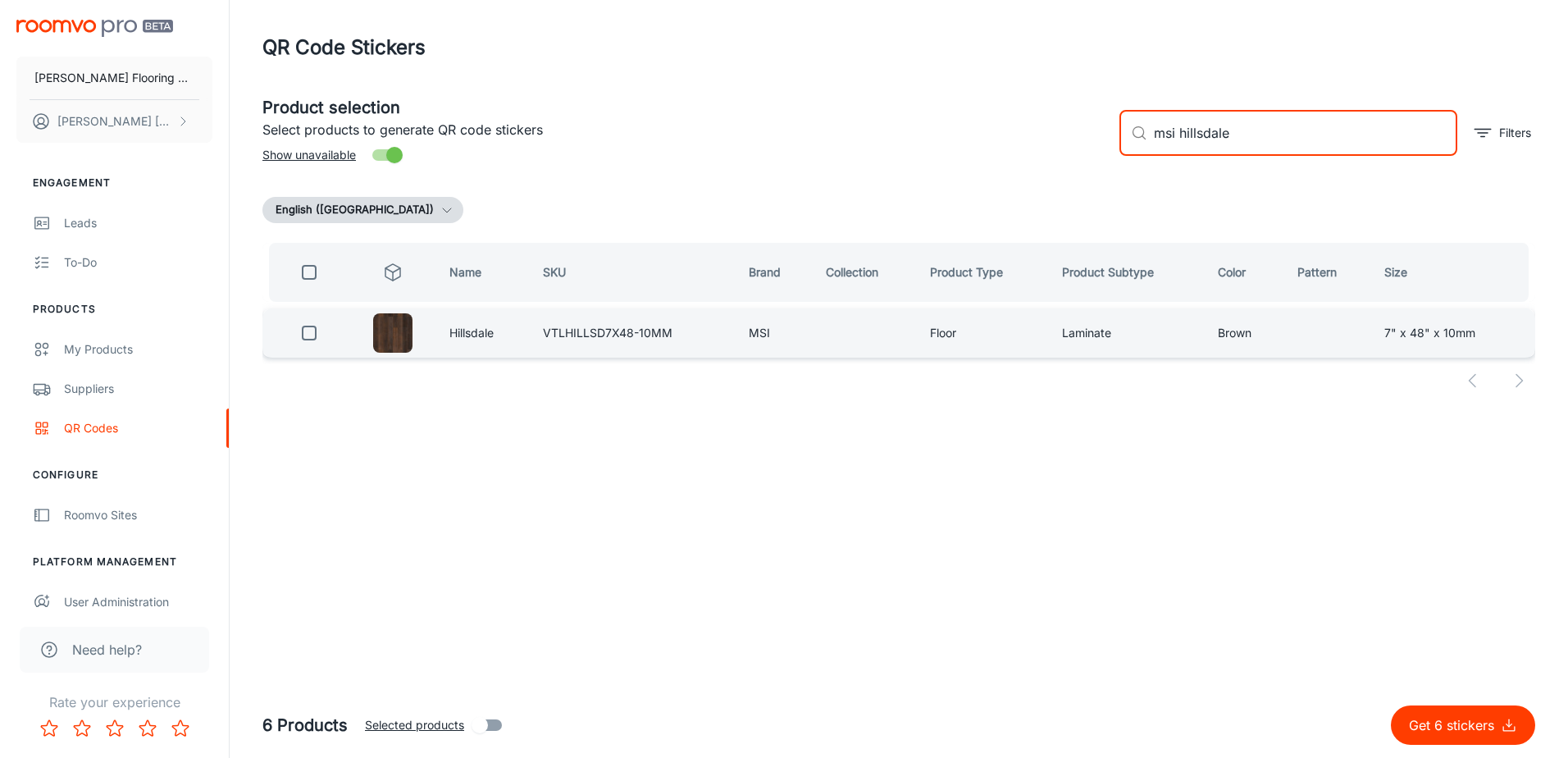
type input "msi hillsdale"
click at [306, 339] on input "checkbox" at bounding box center [309, 333] width 33 height 33
checkbox input "true"
drag, startPoint x: 1233, startPoint y: 140, endPoint x: 1205, endPoint y: 147, distance: 28.9
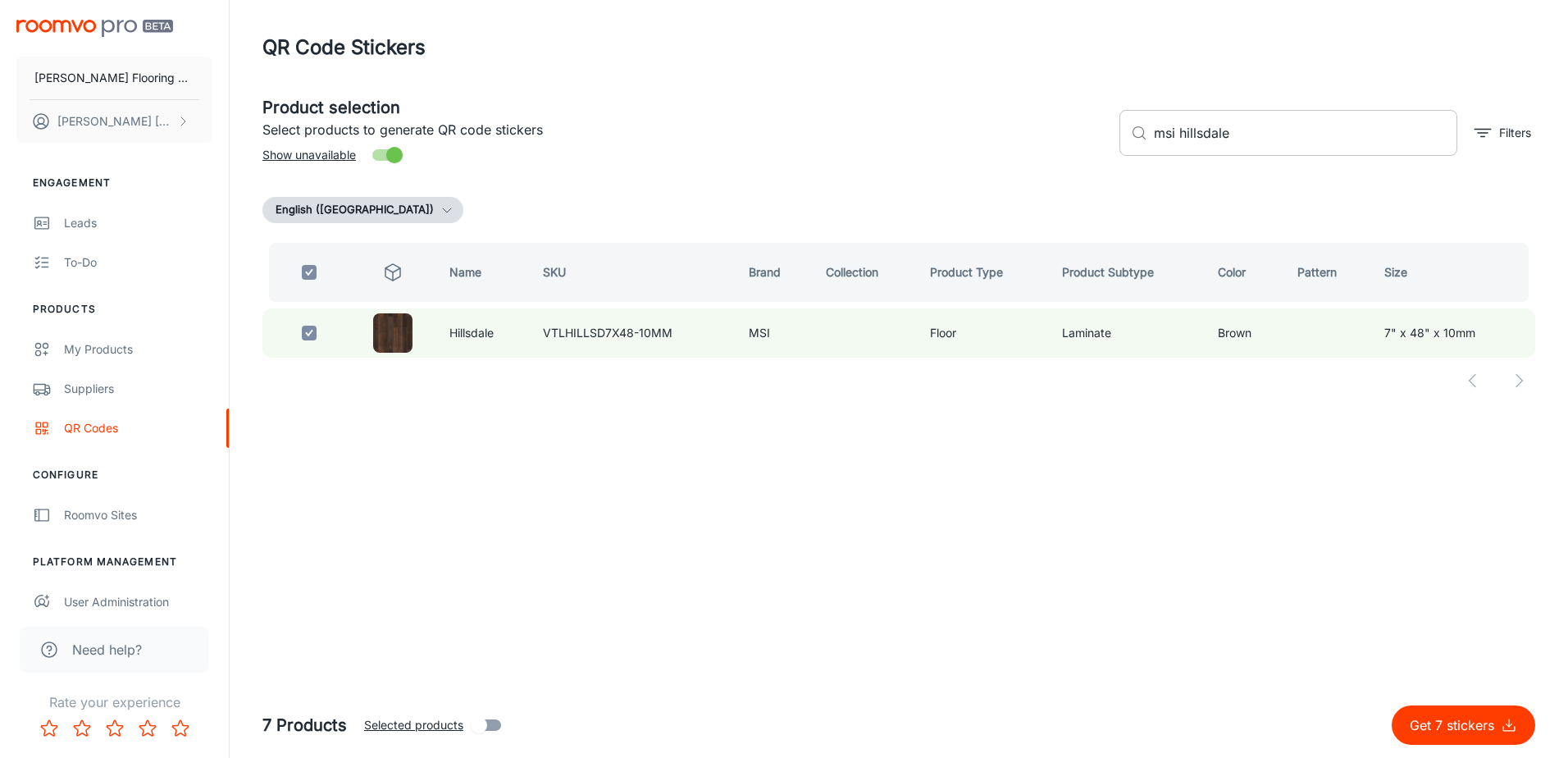
click at [1205, 147] on input "msi hillsdale" at bounding box center [1306, 133] width 303 height 46
type input "msi"
checkbox input "false"
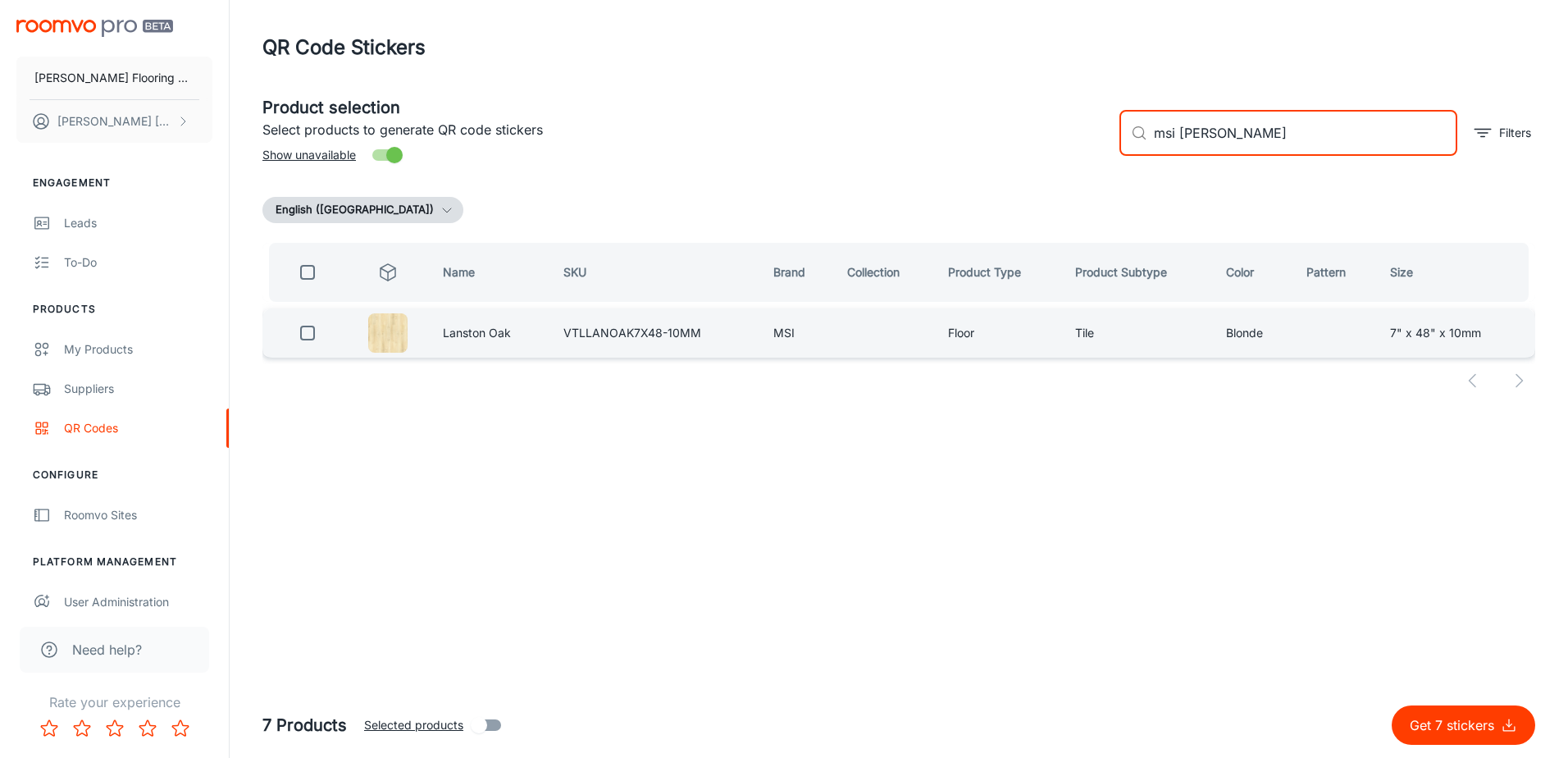
type input "msi [PERSON_NAME]"
click at [307, 333] on input "checkbox" at bounding box center [308, 333] width 33 height 33
checkbox input "true"
drag, startPoint x: 1229, startPoint y: 138, endPoint x: 1188, endPoint y: 156, distance: 44.8
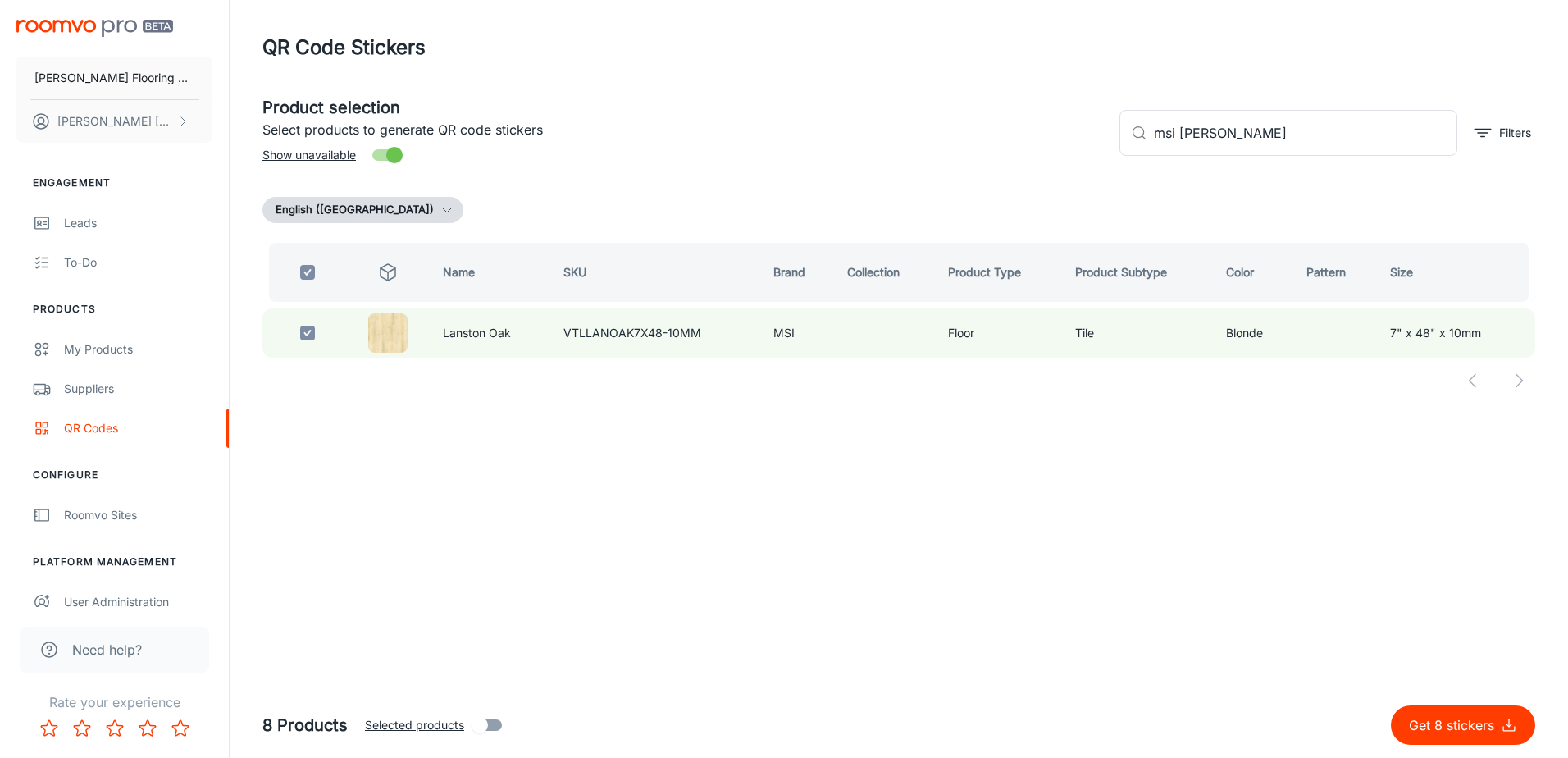
click at [1188, 156] on div "​ msi [PERSON_NAME] ​ Filters" at bounding box center [1321, 126] width 429 height 89
type input "msi m"
checkbox input "false"
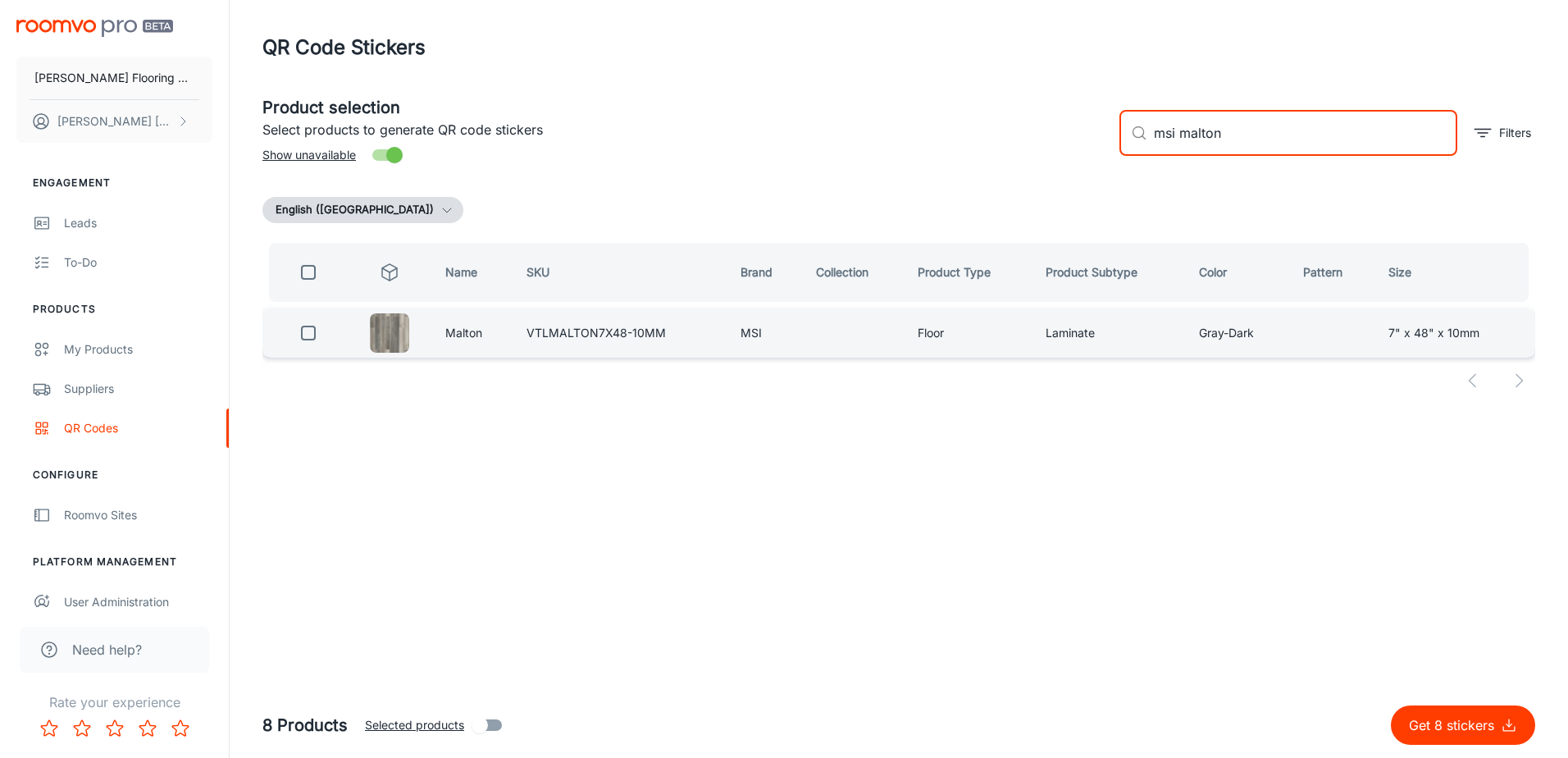
type input "msi malton"
click at [304, 338] on input "checkbox" at bounding box center [309, 333] width 33 height 33
checkbox input "true"
drag, startPoint x: 1223, startPoint y: 125, endPoint x: 1132, endPoint y: 145, distance: 93.2
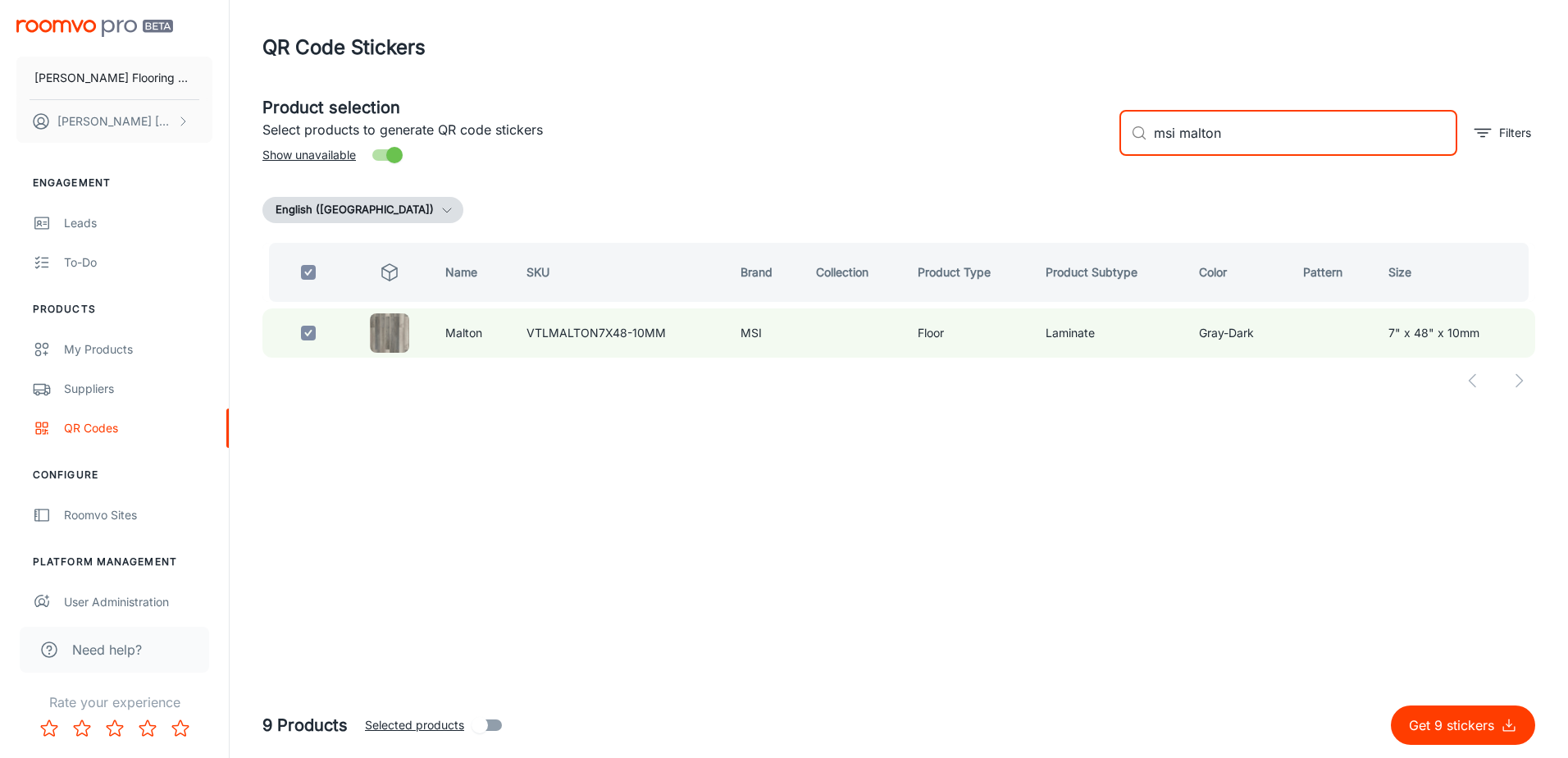
click at [1140, 142] on div "​ msi malton ​" at bounding box center [1289, 133] width 338 height 46
type input "tu"
checkbox input "false"
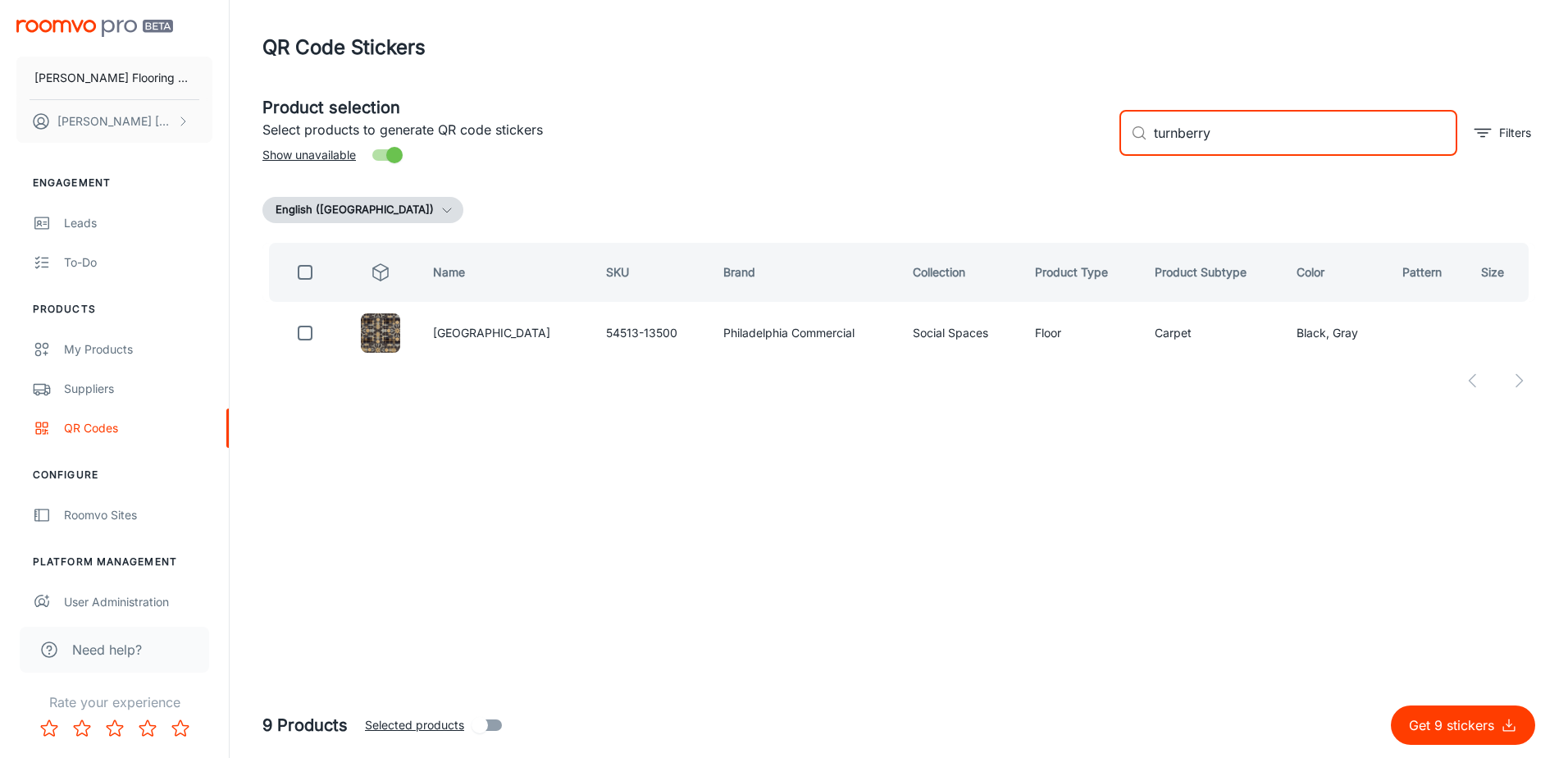
type input "turnberry"
drag, startPoint x: 1221, startPoint y: 128, endPoint x: 1068, endPoint y: 157, distance: 155.7
click at [1078, 155] on div "Product selection Select products to generate QR code stickers Show unavailable…" at bounding box center [892, 126] width 1286 height 89
type input "american"
click at [1391, 705] on button "Get 9 stickers" at bounding box center [1463, 725] width 144 height 40
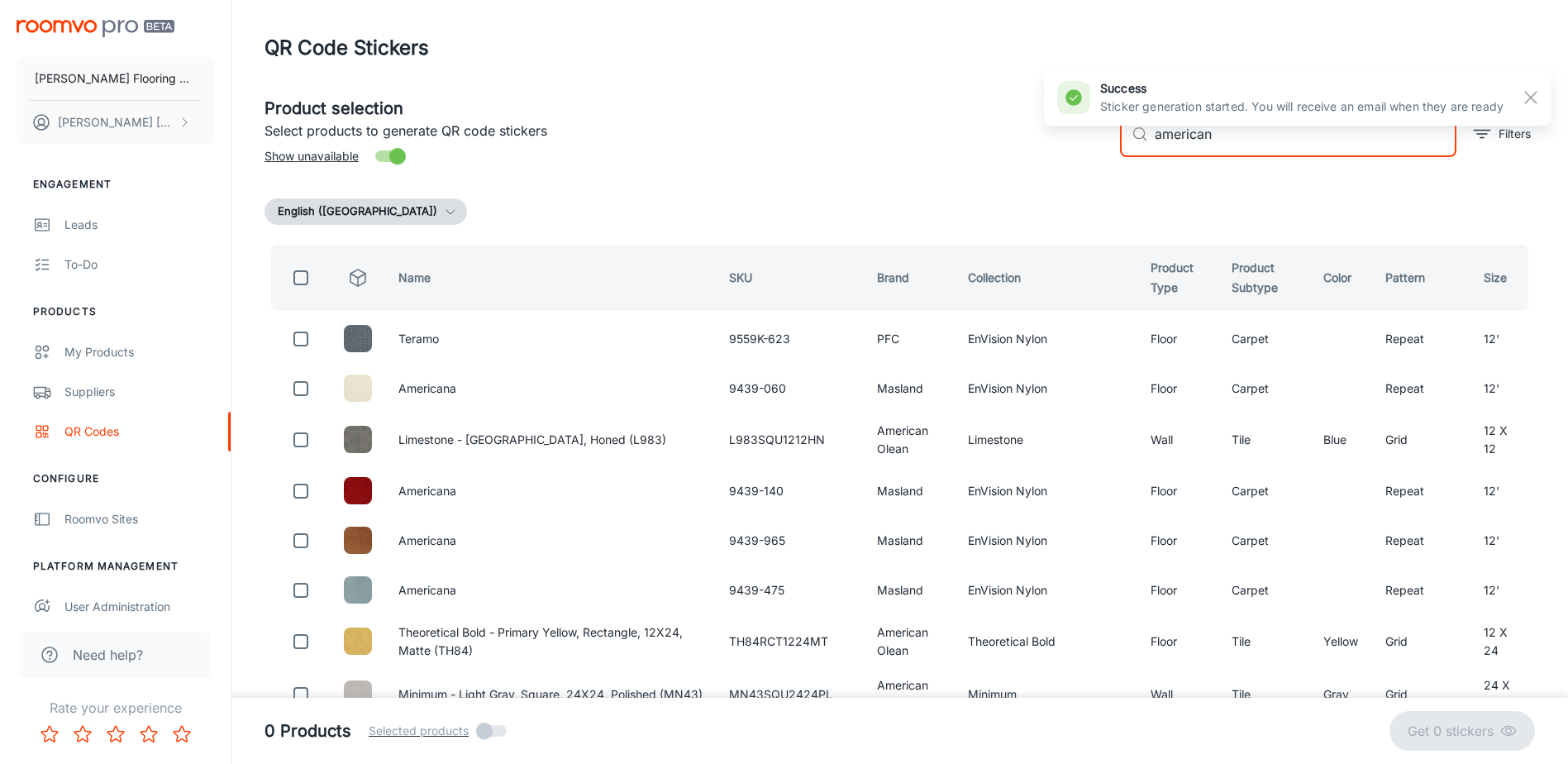
drag, startPoint x: 1217, startPoint y: 143, endPoint x: 1130, endPoint y: 154, distance: 87.7
click at [1130, 154] on div "​ american ​" at bounding box center [1287, 134] width 336 height 46
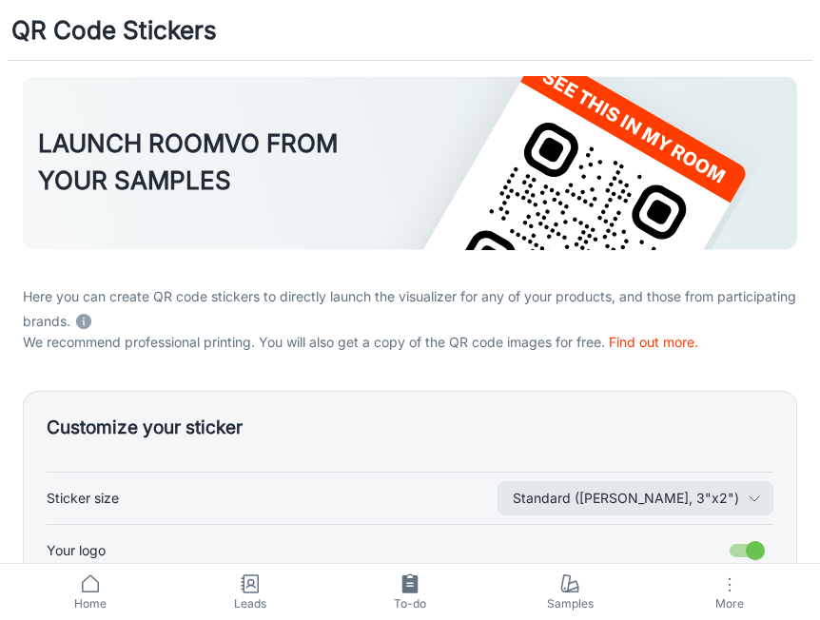
drag, startPoint x: 784, startPoint y: 49, endPoint x: 783, endPoint y: 4, distance: 44.7
click at [784, 49] on div "QR Code Stickers" at bounding box center [410, 30] width 820 height 60
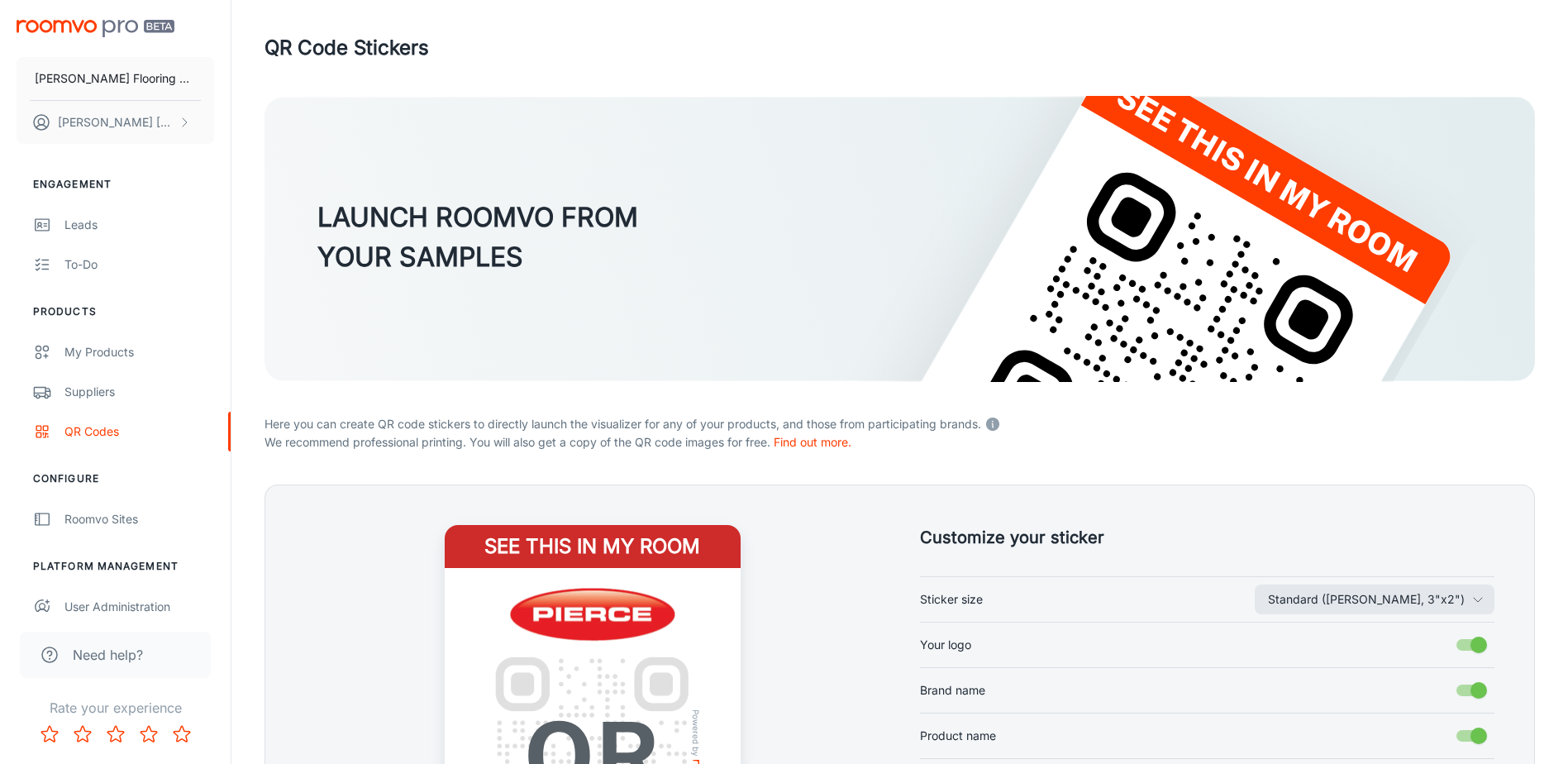
click at [1003, 51] on div "QR Code Stickers" at bounding box center [900, 48] width 1271 height 30
